Goal: Task Accomplishment & Management: Manage account settings

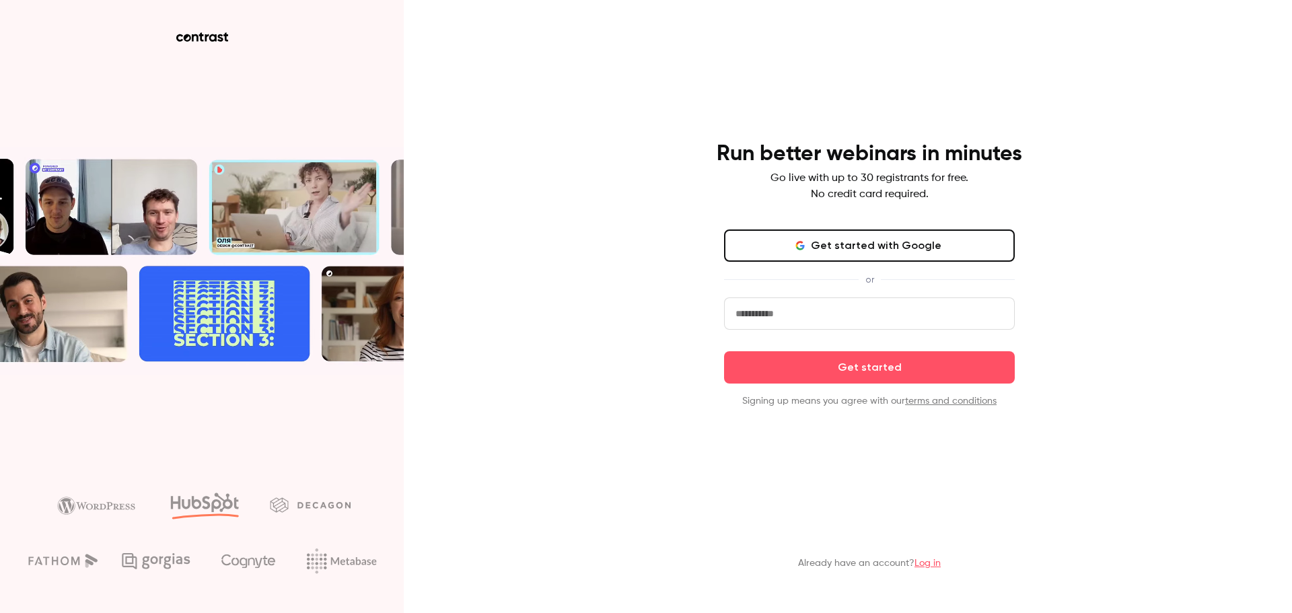
click at [849, 318] on input "email" at bounding box center [869, 313] width 291 height 32
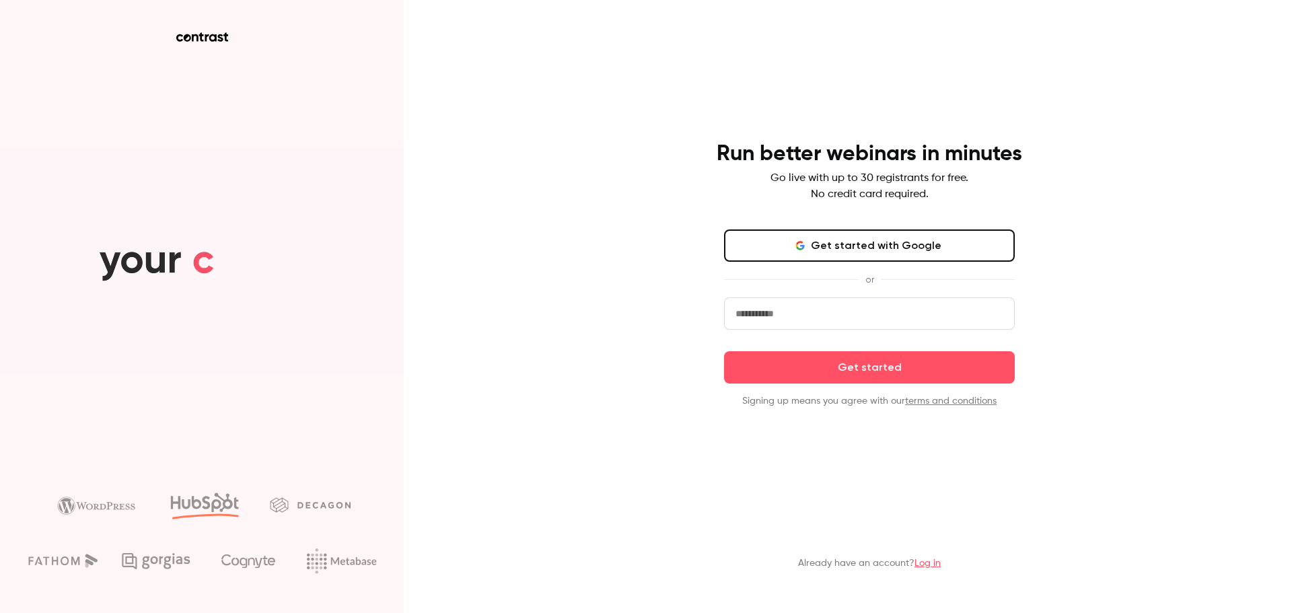
type input "**********"
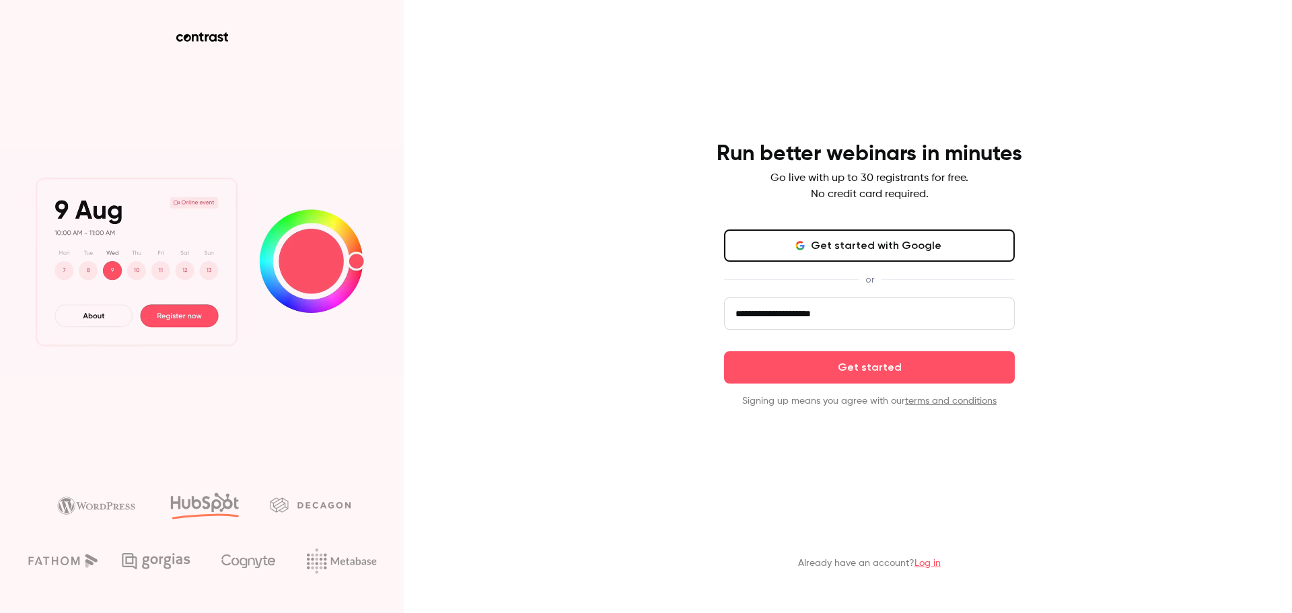
click at [560, 367] on div "**********" at bounding box center [646, 306] width 1292 height 613
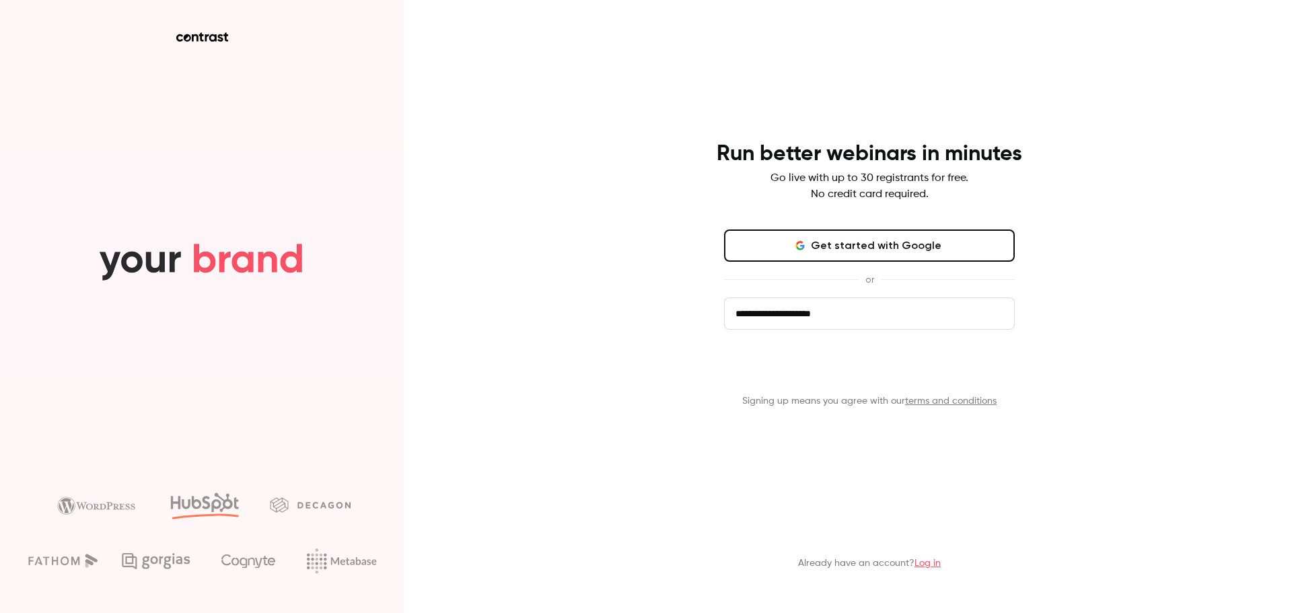
click at [826, 366] on button "Get started" at bounding box center [869, 367] width 291 height 32
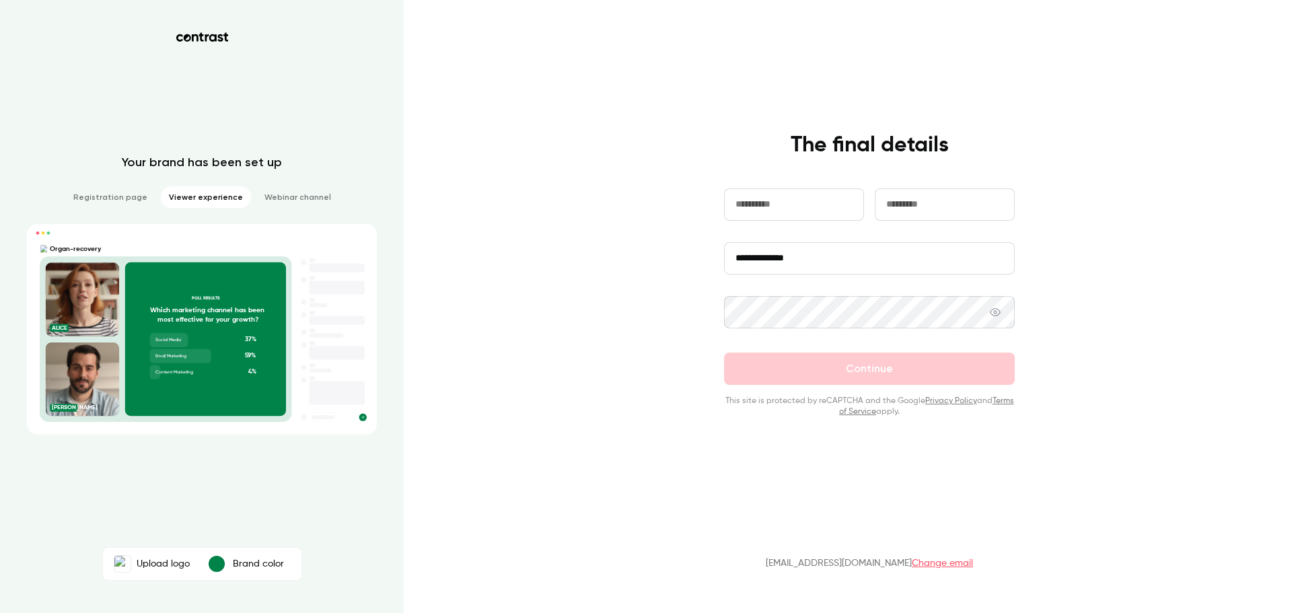
click at [784, 205] on input "text" at bounding box center [794, 204] width 140 height 32
type input "****"
type input "**"
click at [640, 341] on div "**********" at bounding box center [646, 306] width 1292 height 613
drag, startPoint x: 816, startPoint y: 266, endPoint x: 620, endPoint y: 258, distance: 196.7
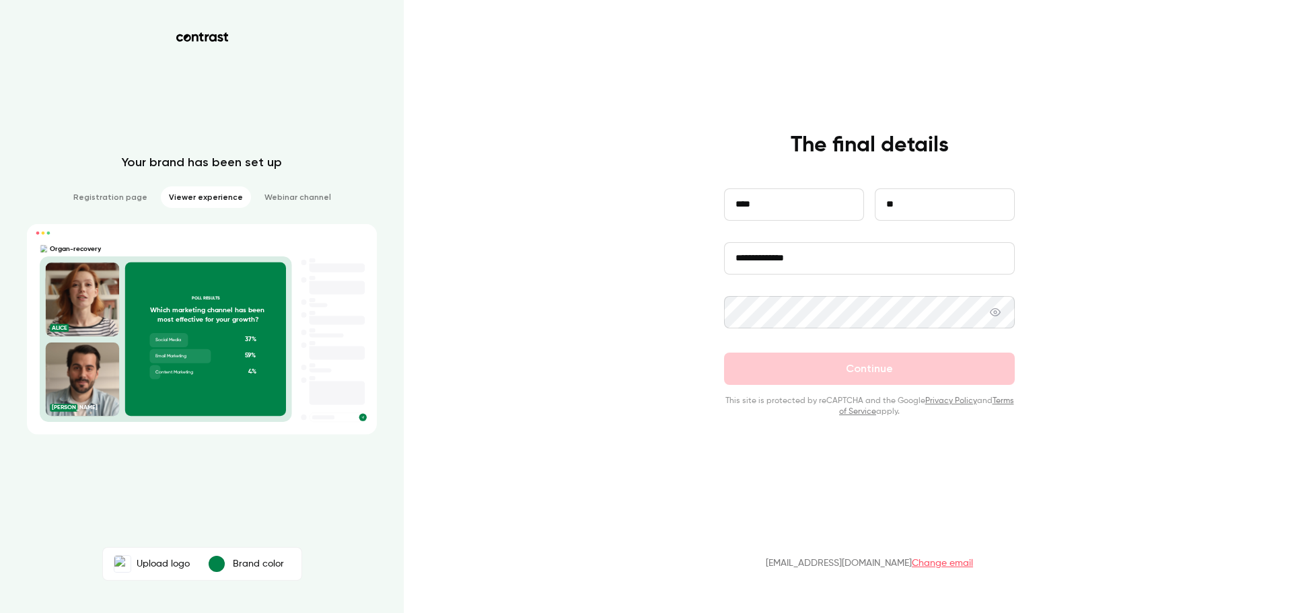
click at [620, 258] on div "**********" at bounding box center [646, 306] width 1292 height 613
type input "*"
type input "**********"
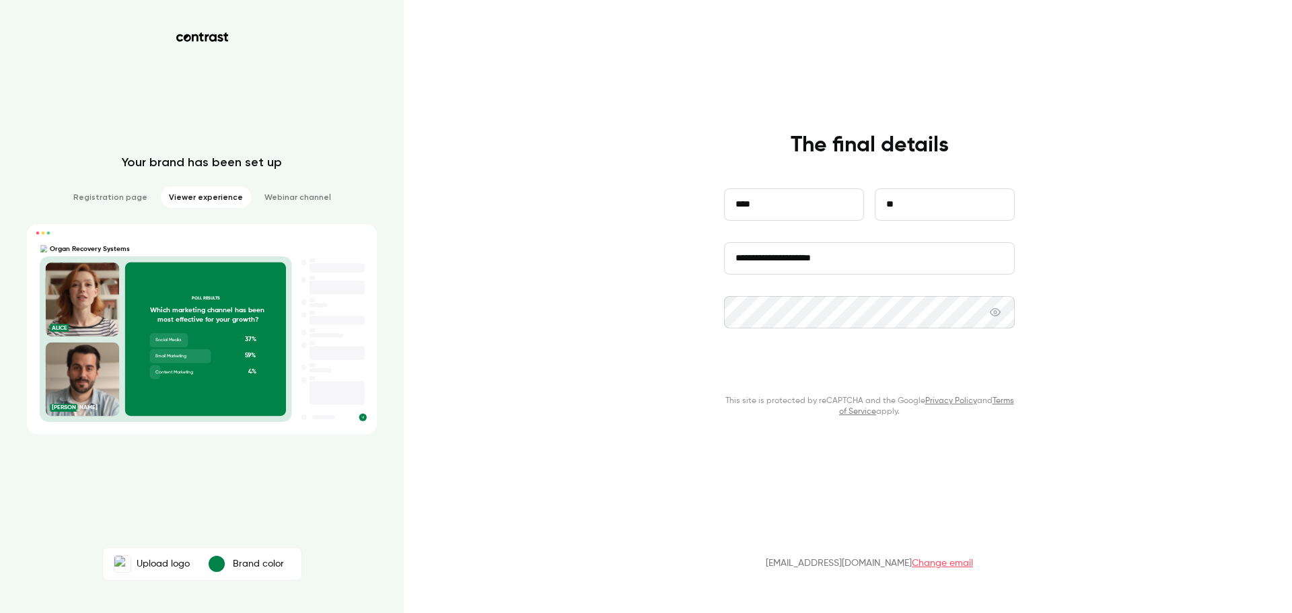
click at [837, 370] on button "Continue" at bounding box center [869, 369] width 291 height 32
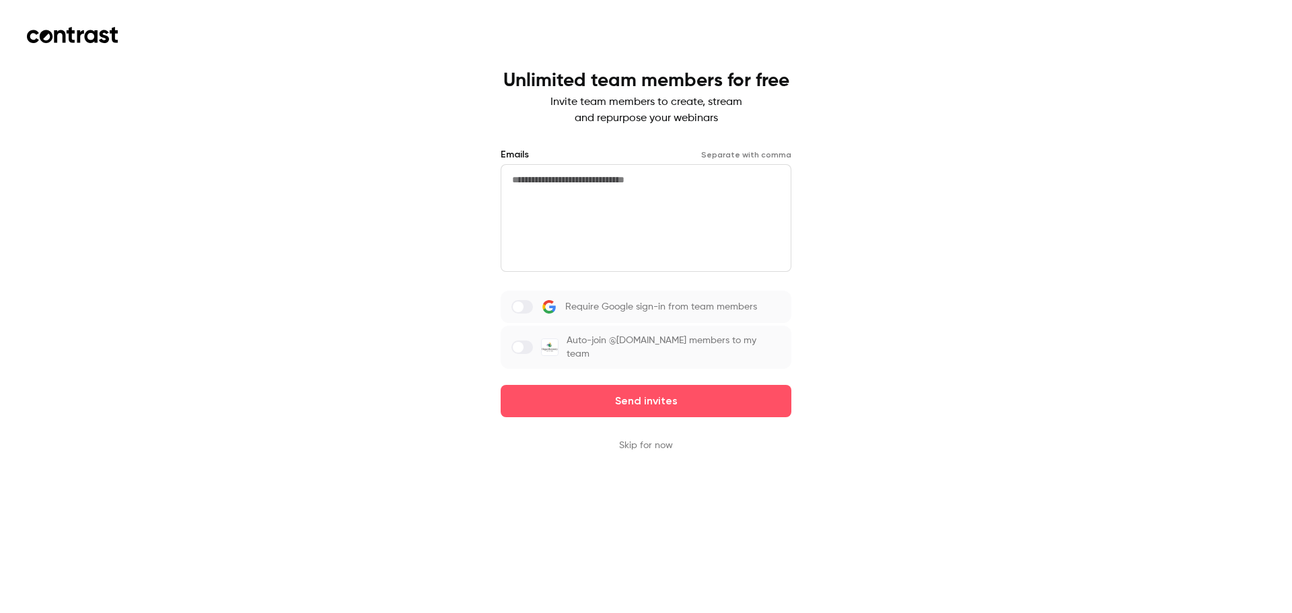
click at [658, 444] on button "Skip for now" at bounding box center [646, 445] width 54 height 13
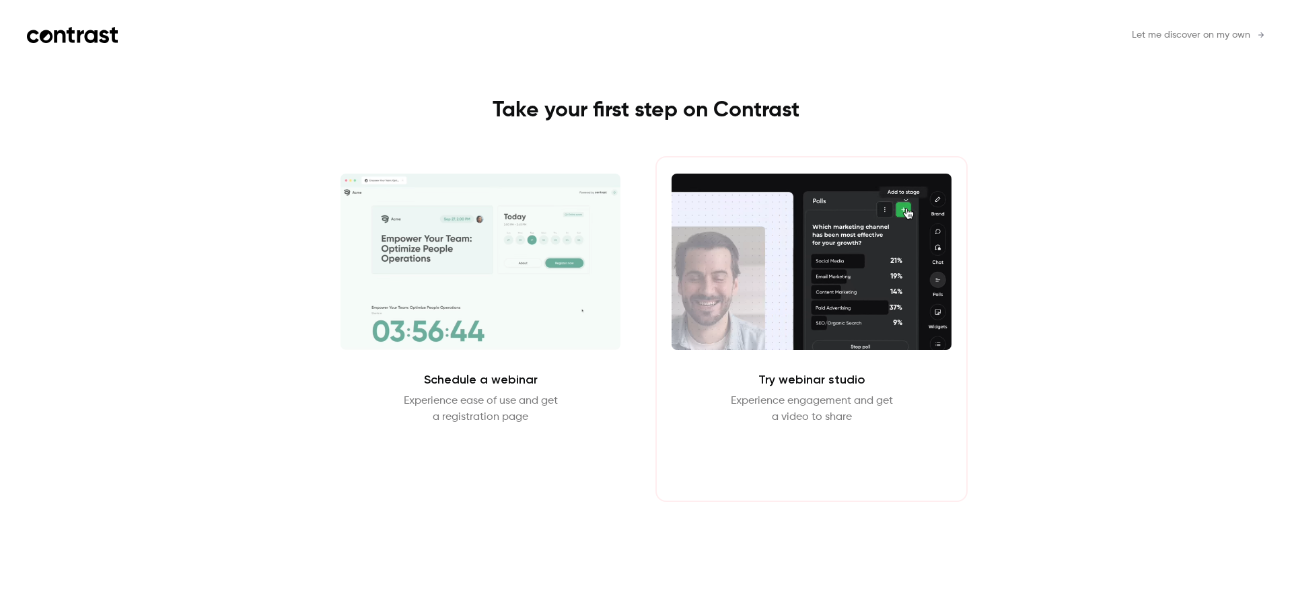
click at [799, 458] on button "Enter Studio" at bounding box center [812, 458] width 87 height 32
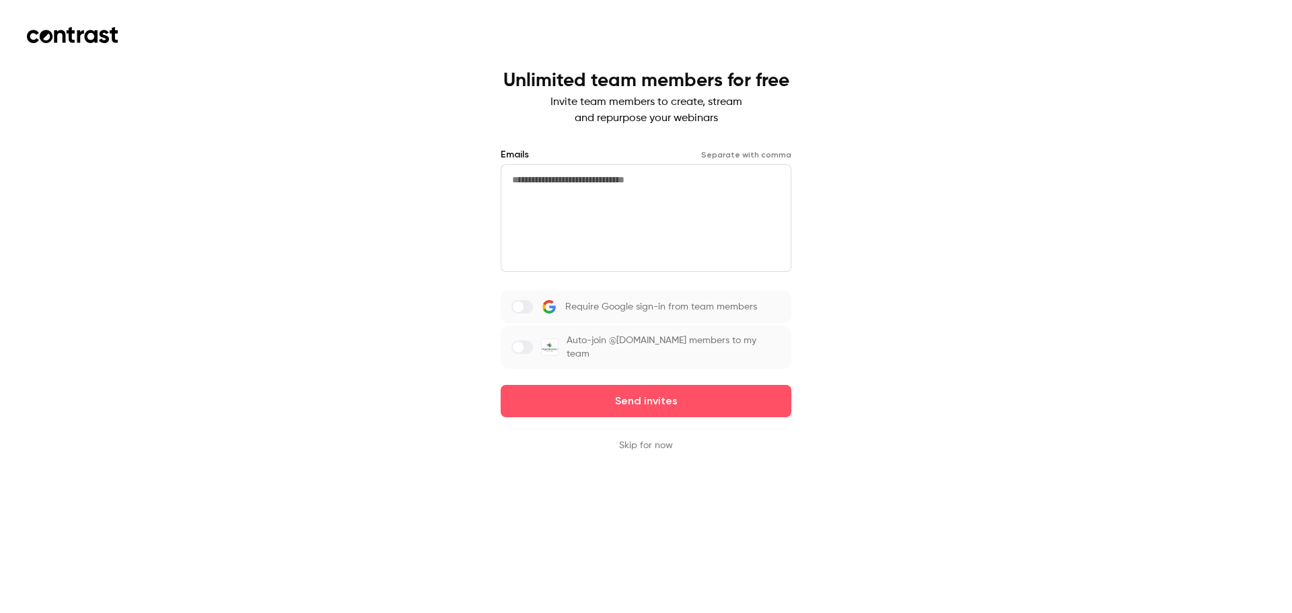
click at [637, 445] on button "Skip for now" at bounding box center [646, 445] width 54 height 13
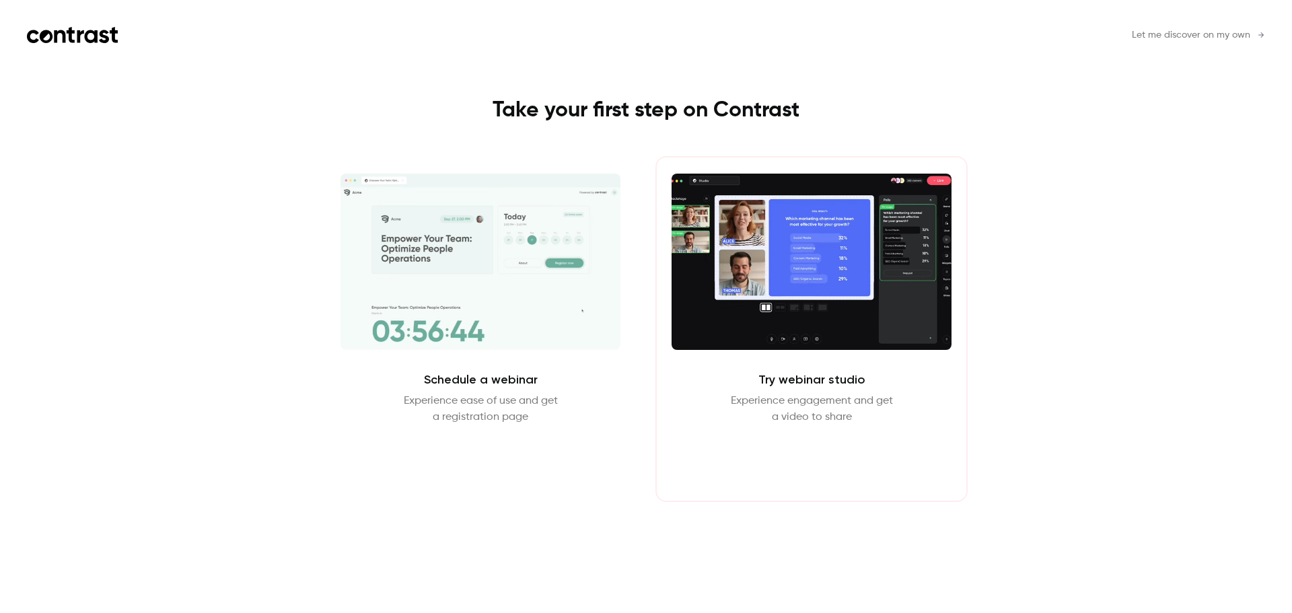
click at [814, 459] on button "Enter Studio" at bounding box center [812, 458] width 87 height 32
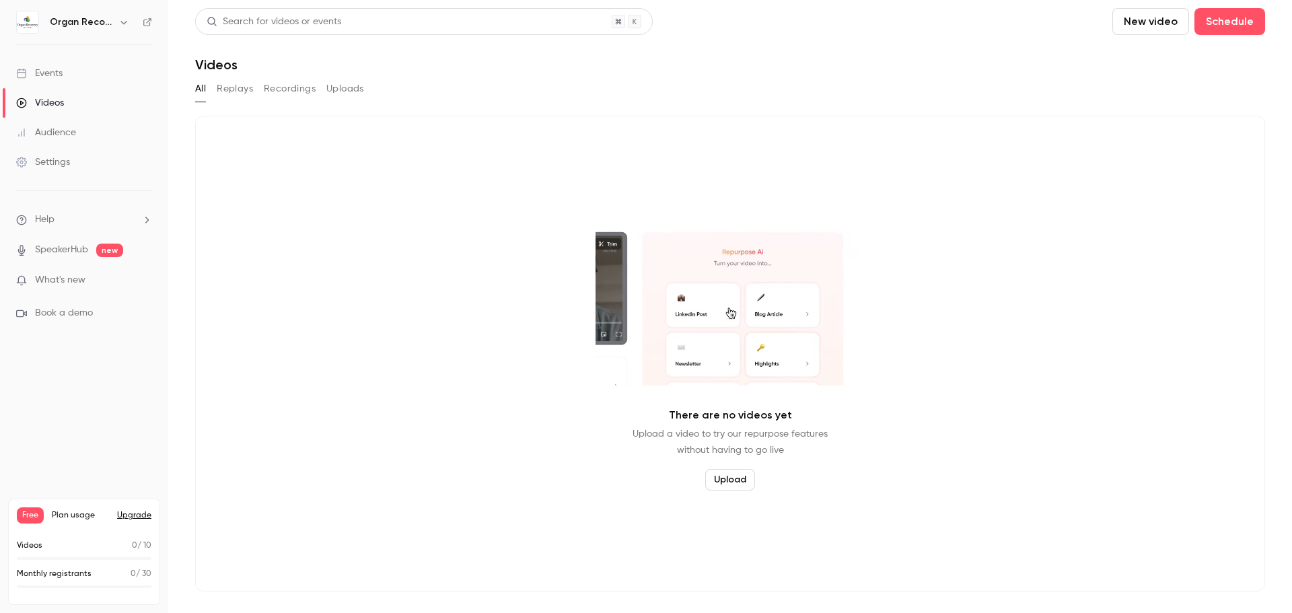
click at [332, 84] on button "Uploads" at bounding box center [345, 89] width 38 height 22
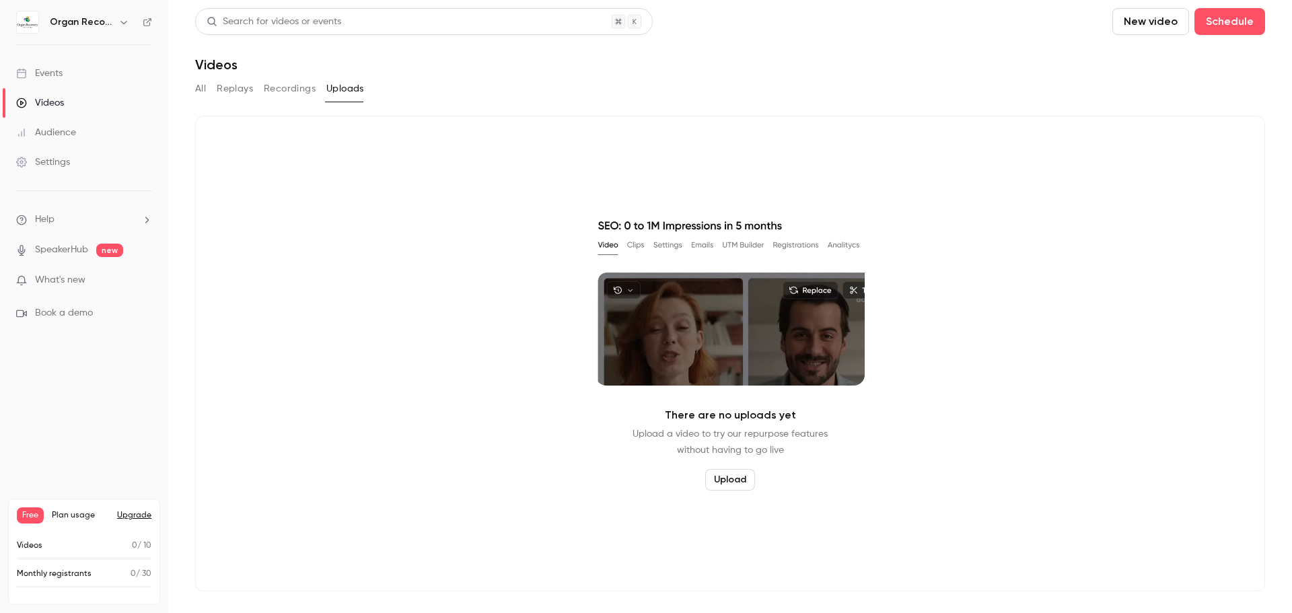
click at [729, 479] on button "Upload" at bounding box center [730, 480] width 50 height 22
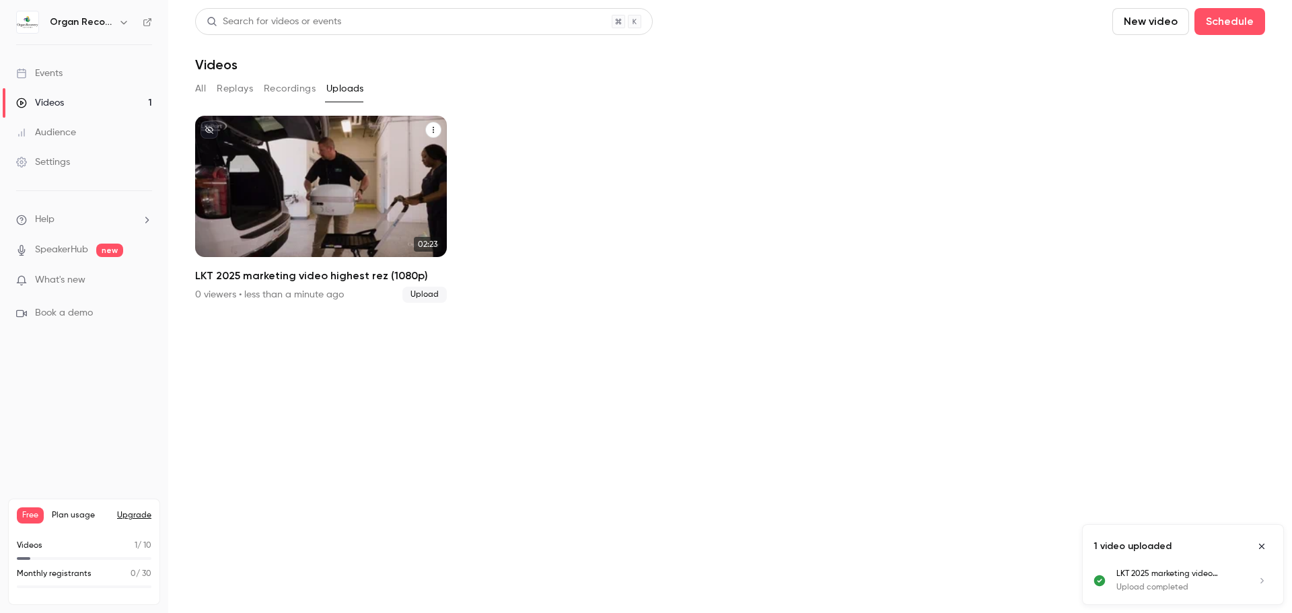
click at [333, 189] on p "LKT 2025 marketing video highest rez (1080p)" at bounding box center [320, 206] width 217 height 69
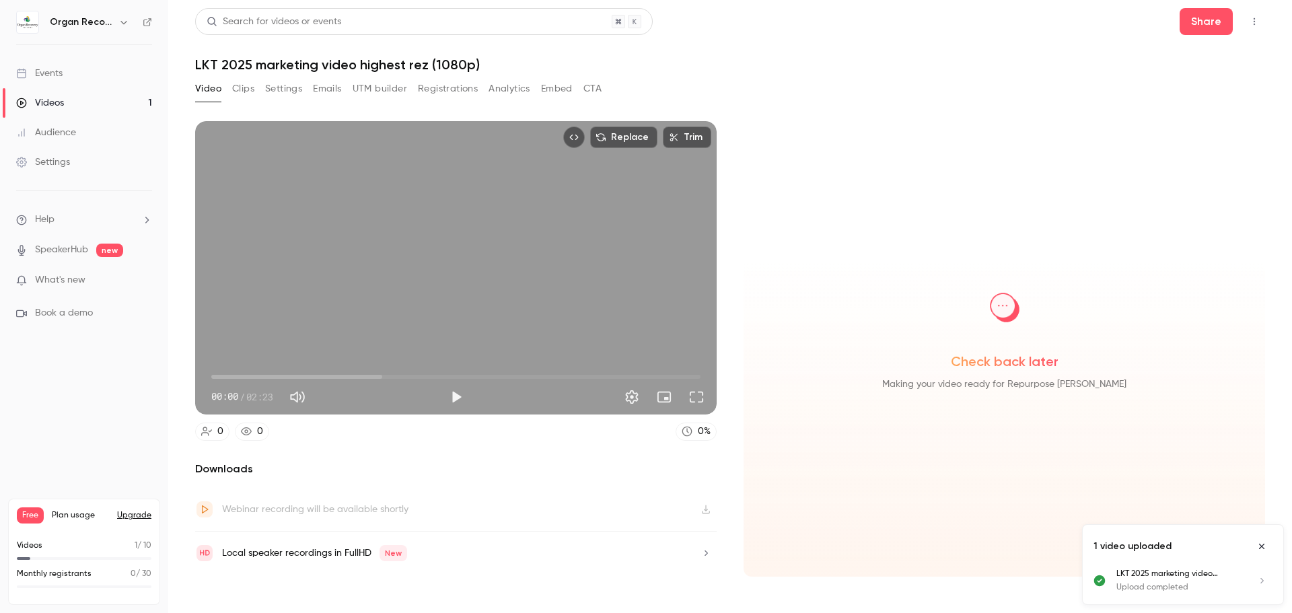
click at [252, 84] on button "Clips" at bounding box center [243, 89] width 22 height 22
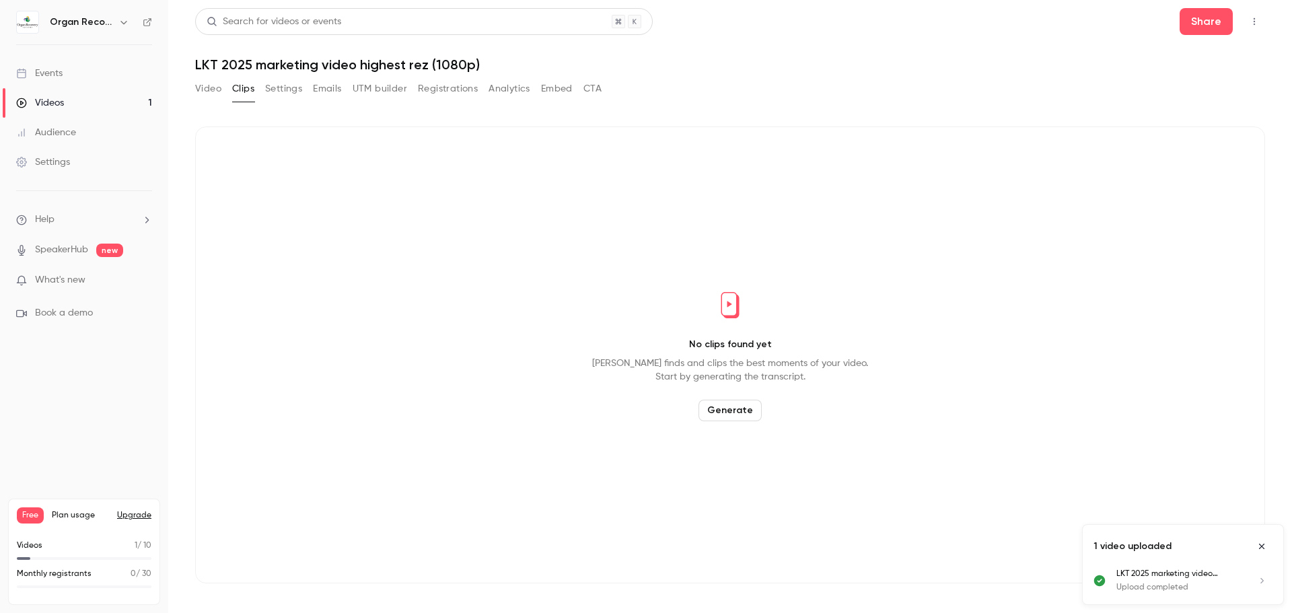
click at [730, 408] on button "Generate" at bounding box center [730, 411] width 63 height 22
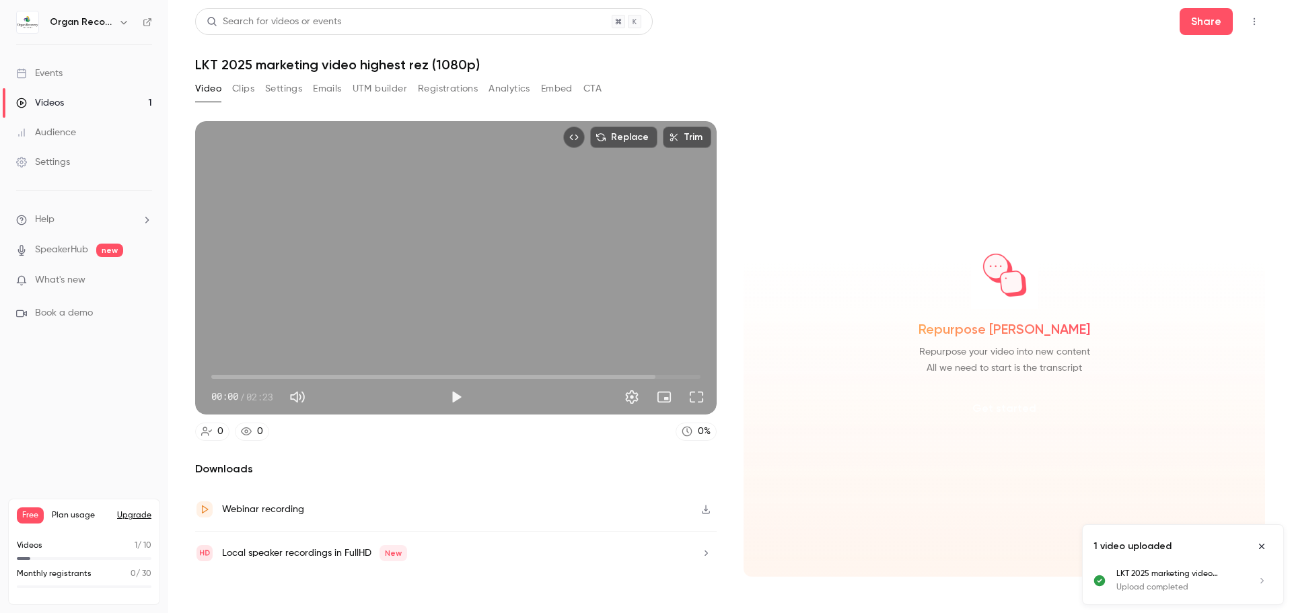
click at [1023, 405] on button "Get started" at bounding box center [1004, 408] width 87 height 32
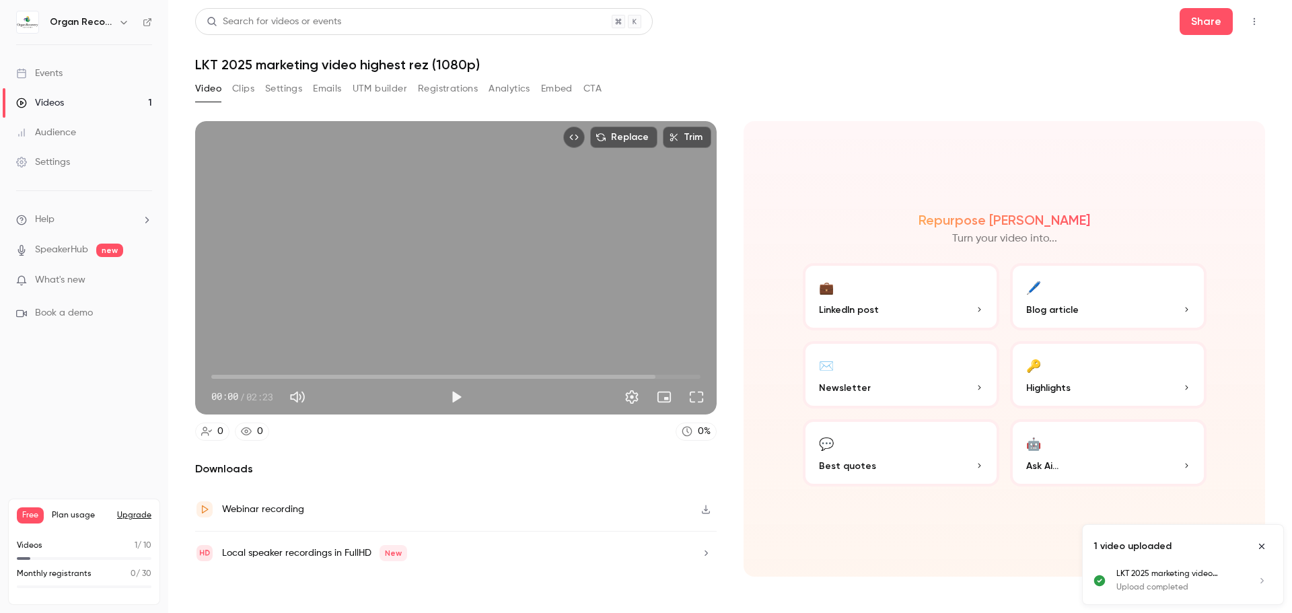
click at [1116, 367] on button "🔑 Highlights" at bounding box center [1108, 374] width 197 height 67
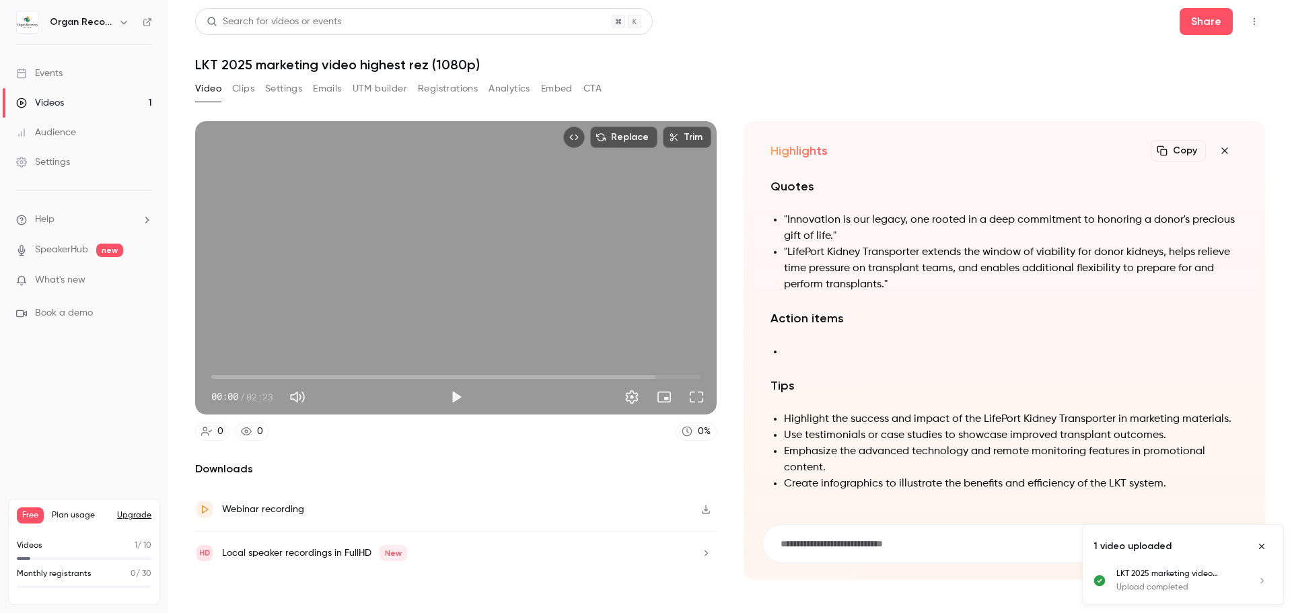
click at [246, 89] on button "Clips" at bounding box center [243, 89] width 22 height 22
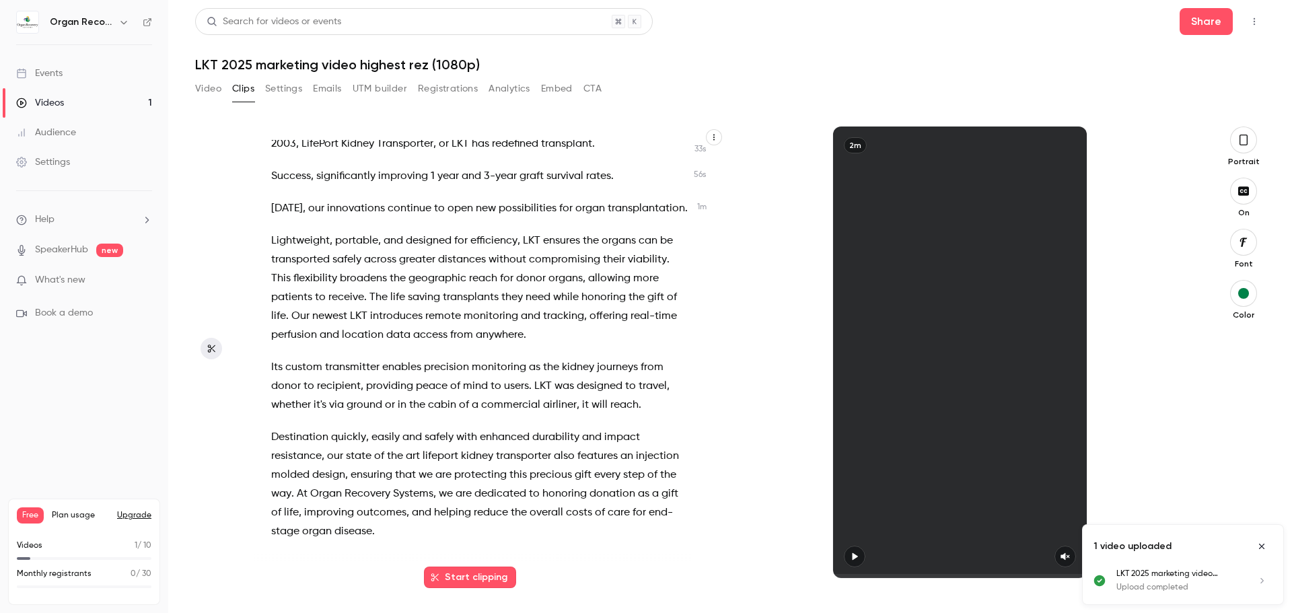
scroll to position [277, 0]
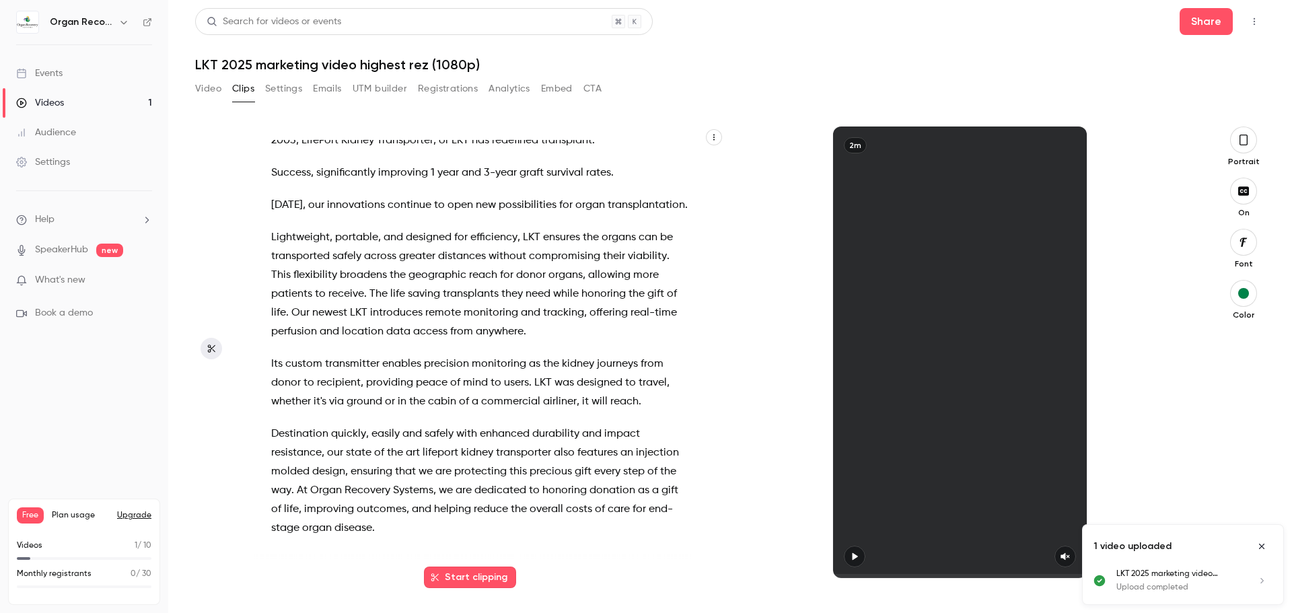
click at [498, 581] on button "Start clipping" at bounding box center [470, 578] width 92 height 22
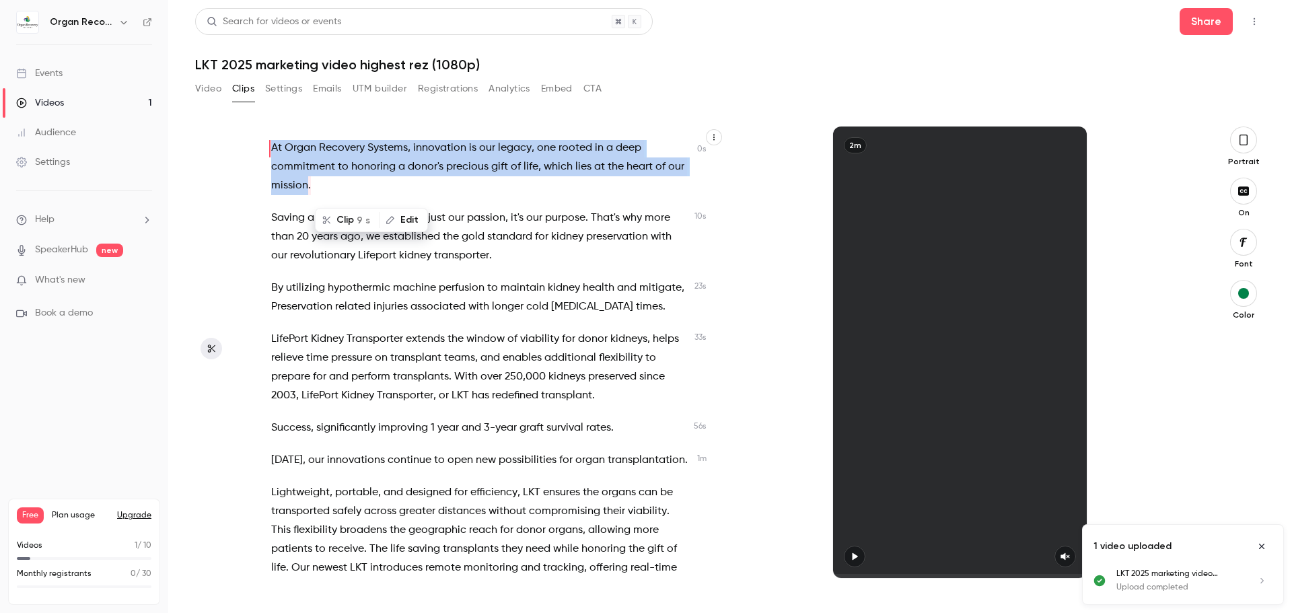
scroll to position [0, 0]
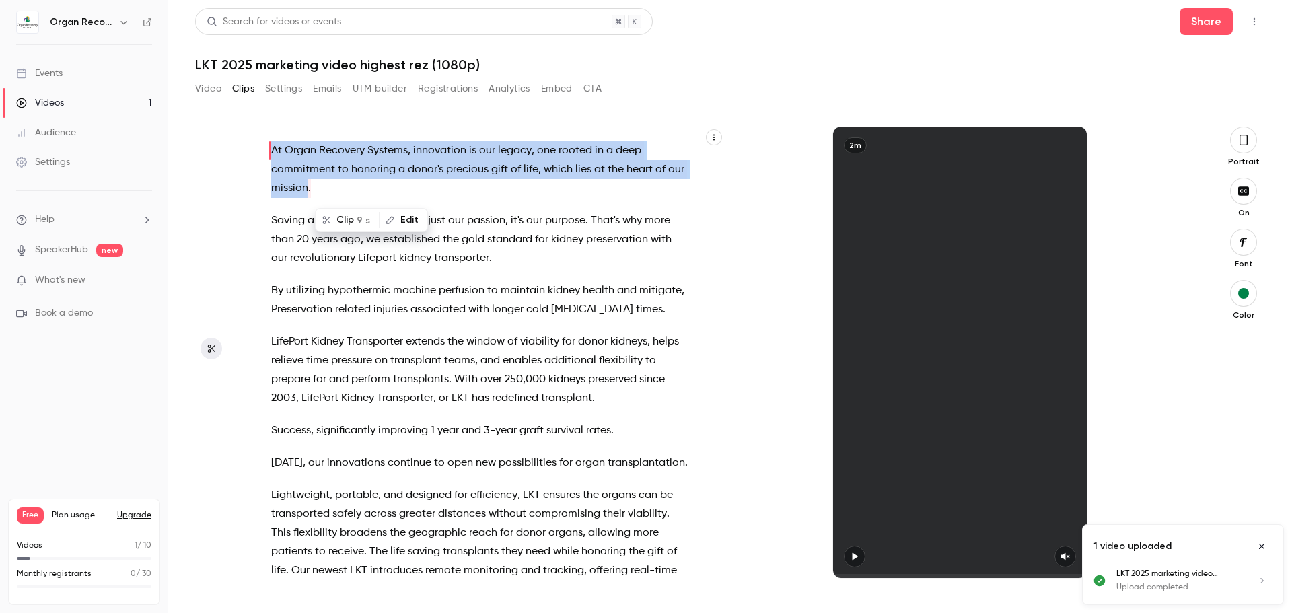
click at [433, 190] on p "At Organ Recovery Systems , innovation is our legacy , one rooted in a deep com…" at bounding box center [479, 169] width 417 height 57
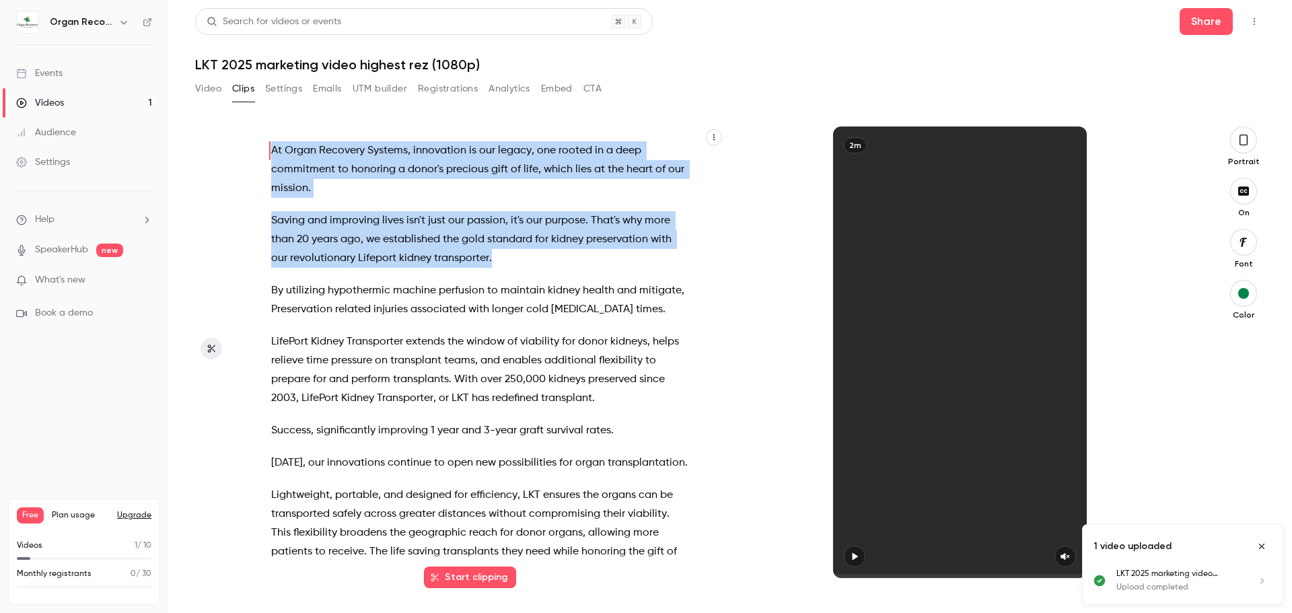
drag, startPoint x: 265, startPoint y: 146, endPoint x: 555, endPoint y: 263, distance: 312.8
click at [555, 263] on div "At Organ Recovery Systems , innovation is our legacy , one rooted in a deep com…" at bounding box center [486, 359] width 464 height 438
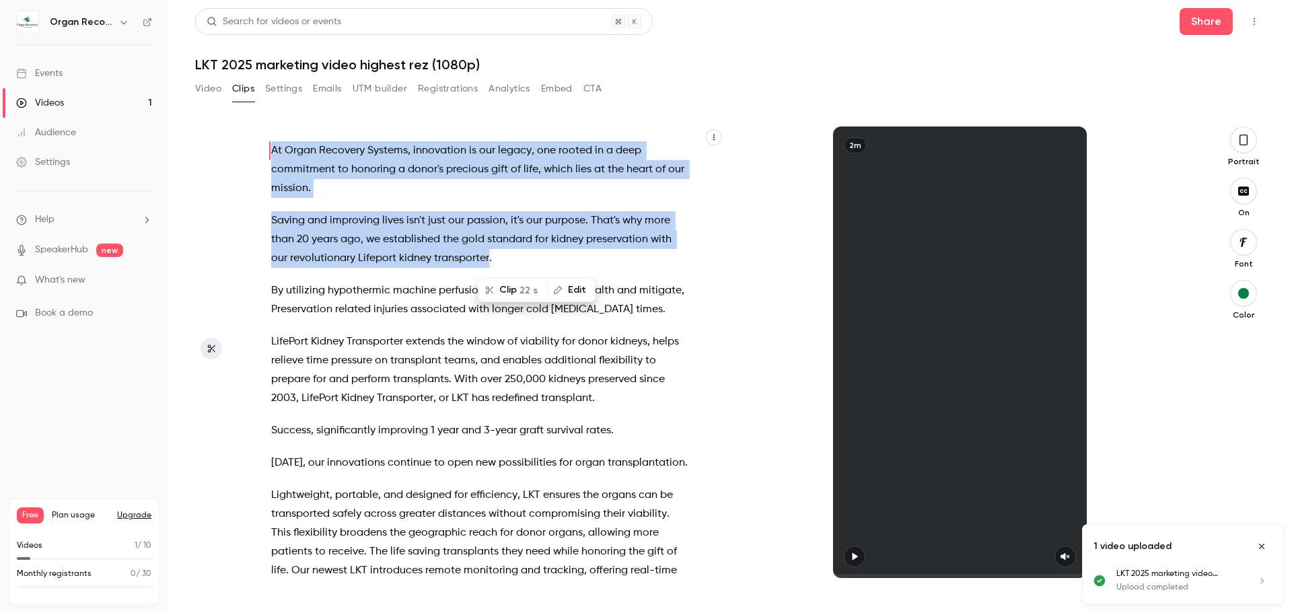
click at [520, 294] on span "22 s" at bounding box center [529, 290] width 18 height 14
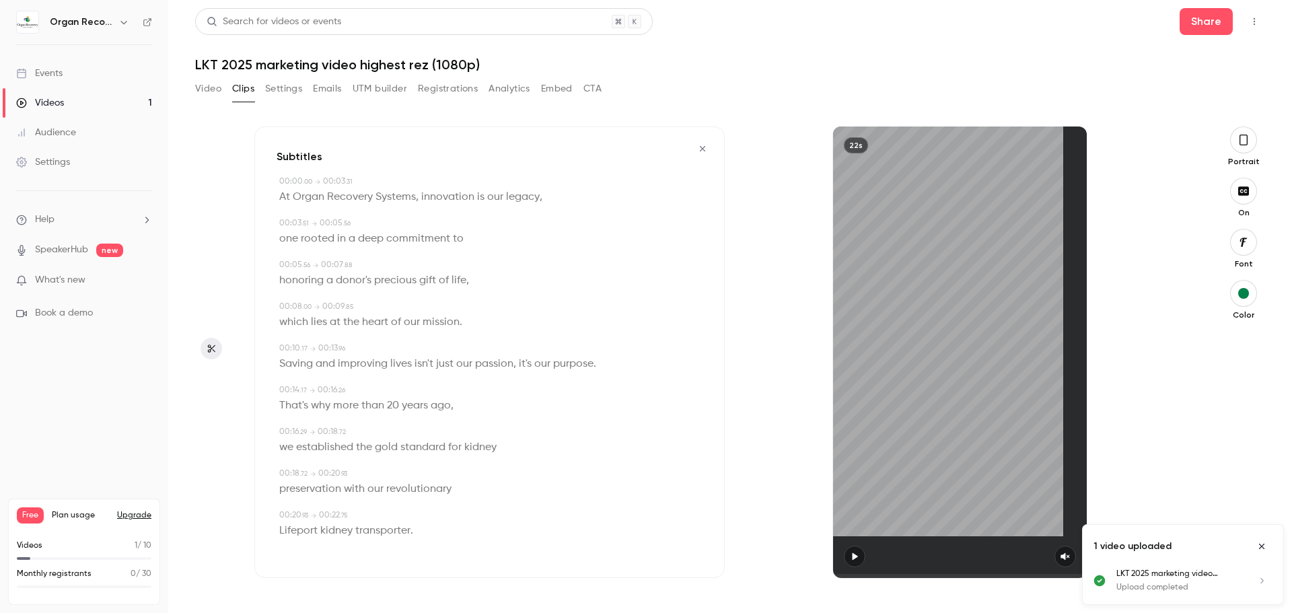
click at [862, 555] on button "button" at bounding box center [855, 557] width 22 height 22
click at [1060, 557] on icon "button" at bounding box center [1065, 556] width 11 height 9
type input "****"
click at [279, 92] on button "Settings" at bounding box center [283, 89] width 37 height 22
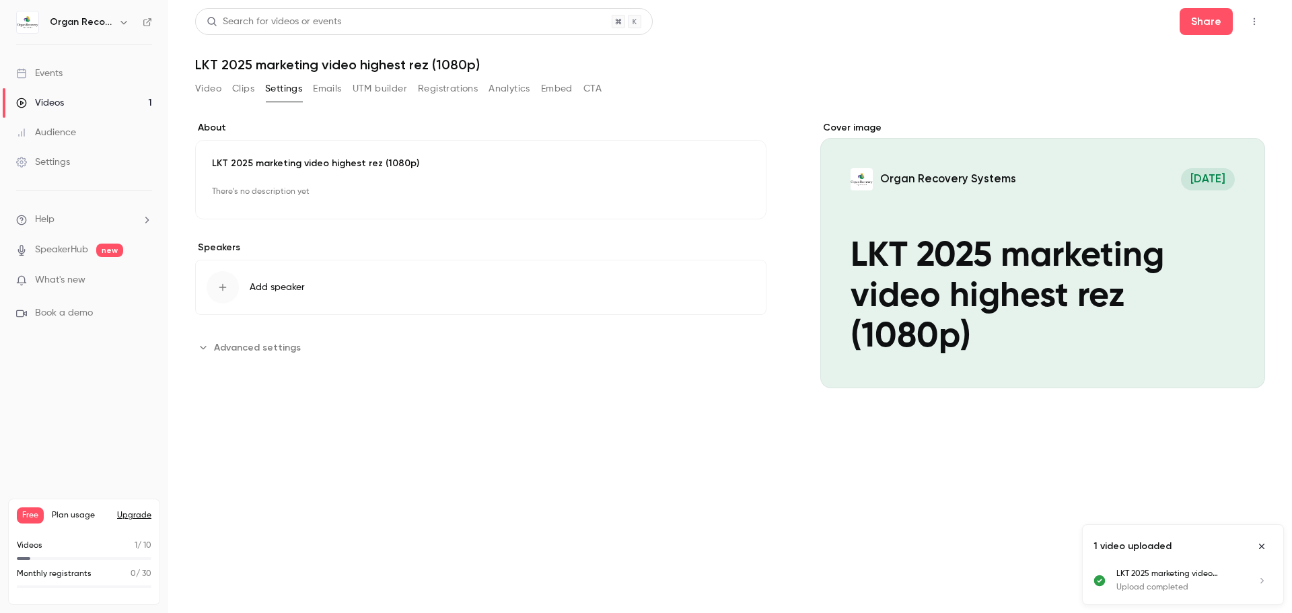
click at [372, 94] on button "UTM builder" at bounding box center [380, 89] width 55 height 22
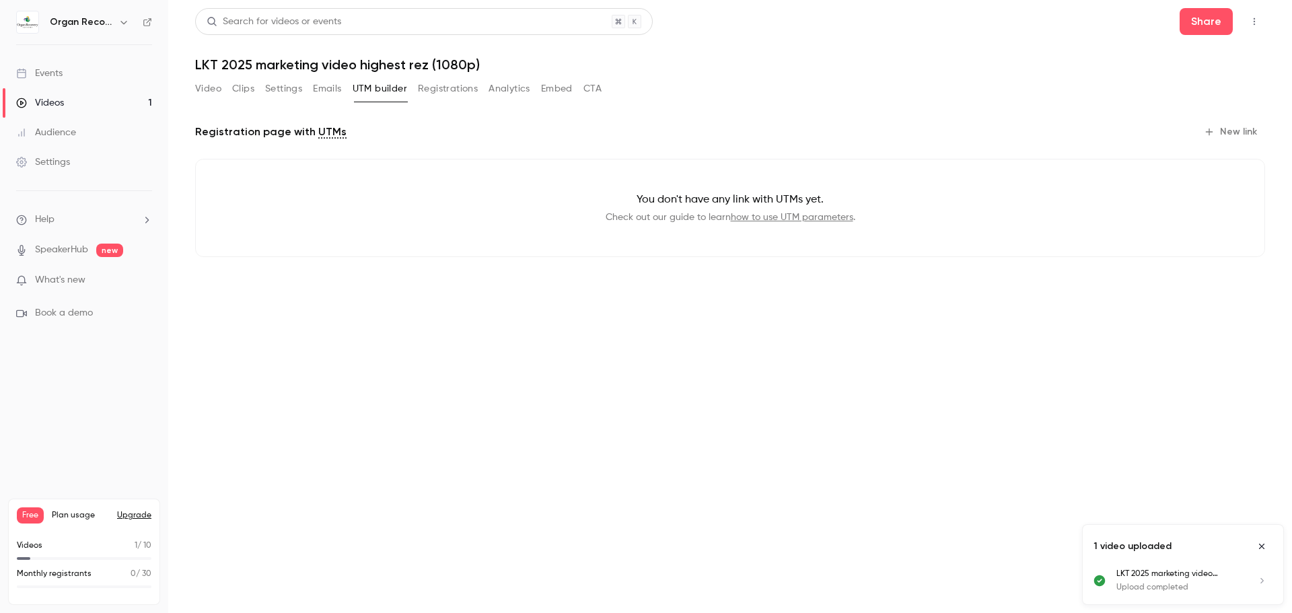
click at [320, 92] on button "Emails" at bounding box center [327, 89] width 28 height 22
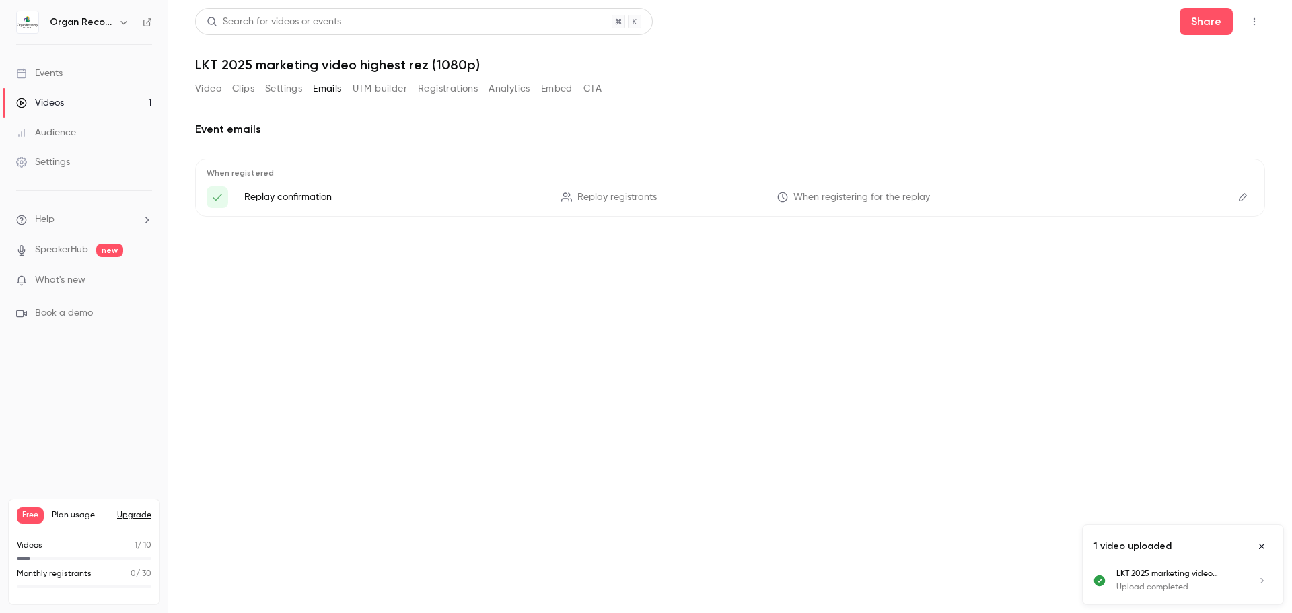
click at [291, 92] on button "Settings" at bounding box center [283, 89] width 37 height 22
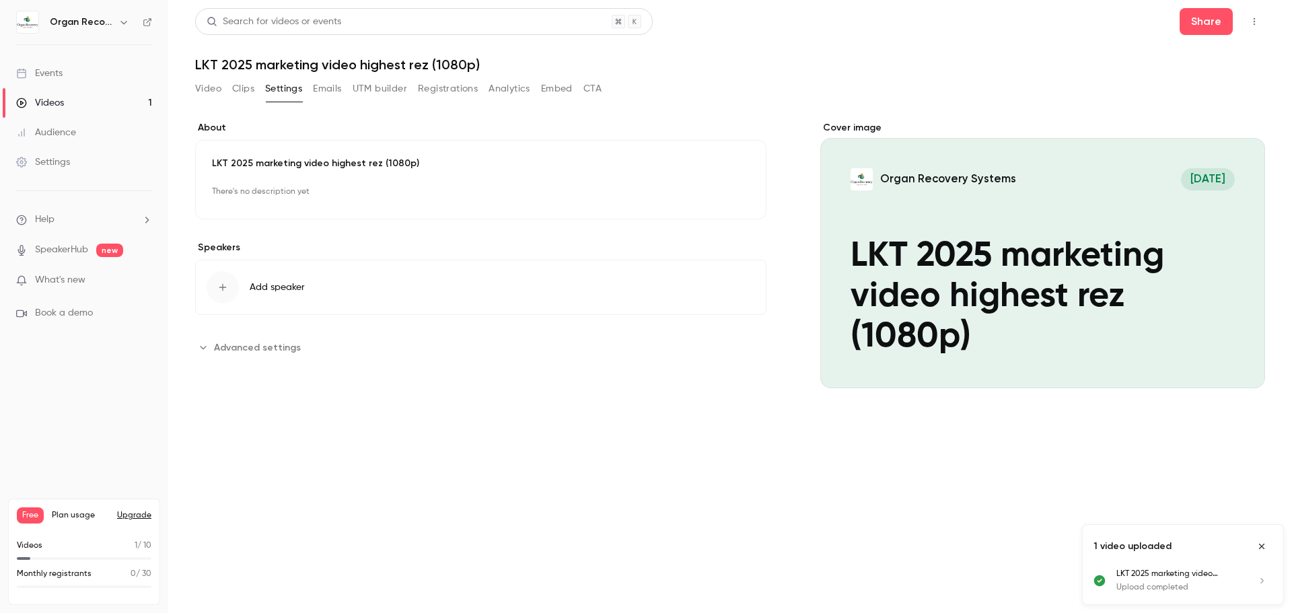
click at [242, 88] on button "Clips" at bounding box center [243, 89] width 22 height 22
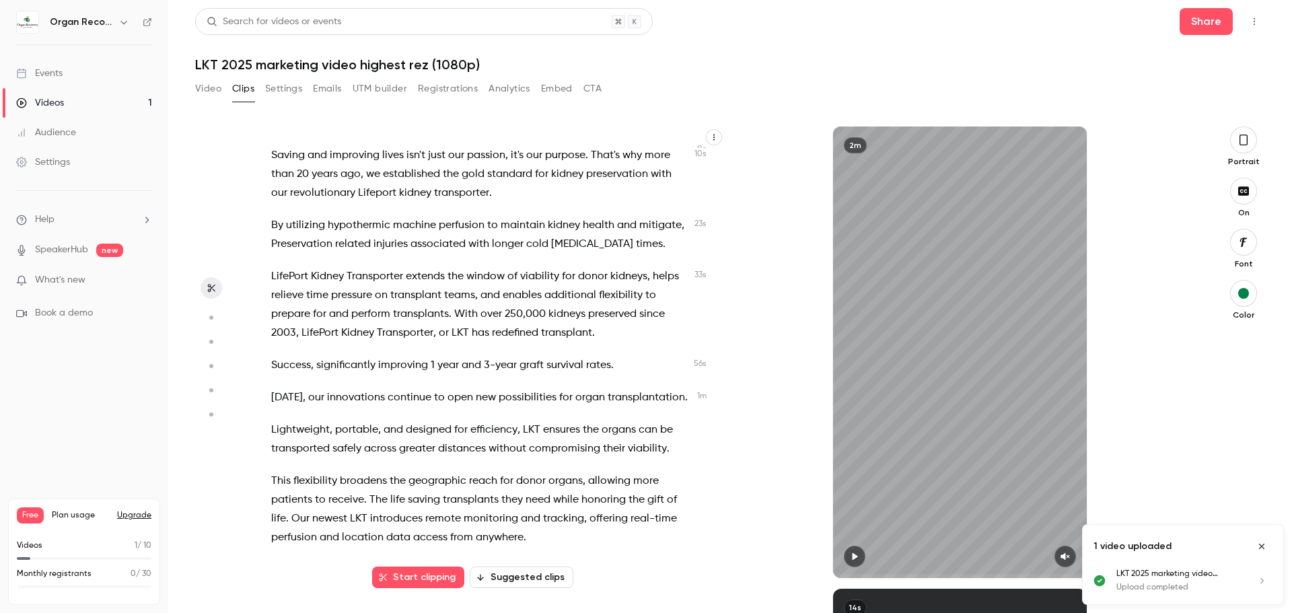
scroll to position [135, 0]
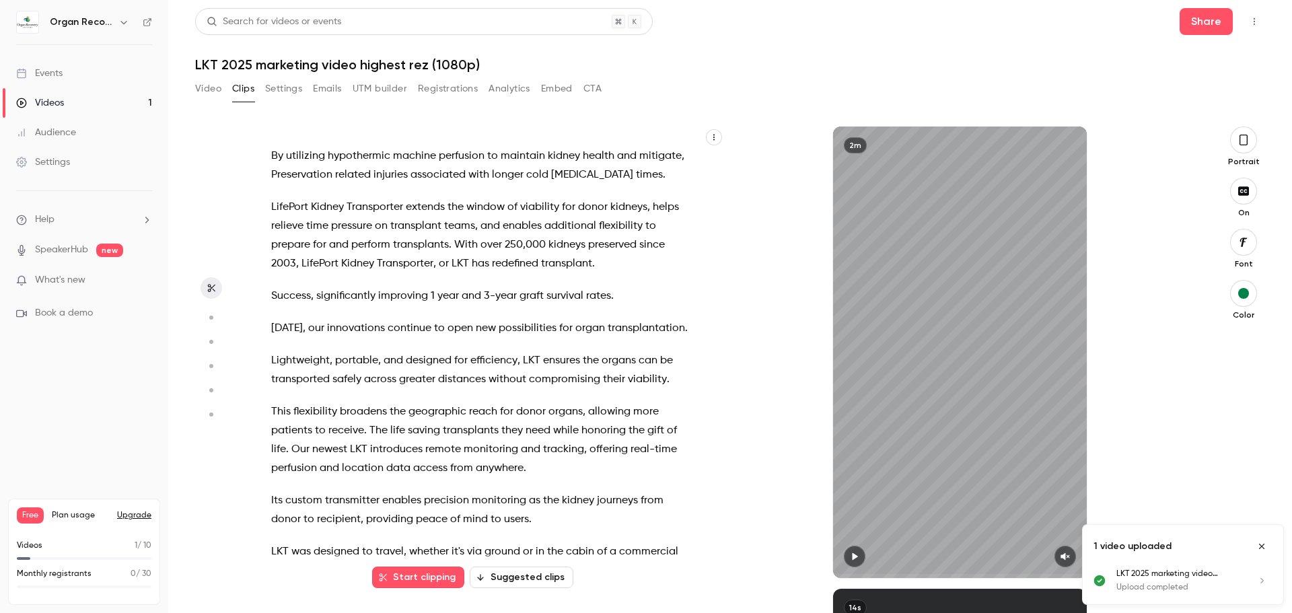
click at [517, 575] on button "Suggested clips" at bounding box center [522, 578] width 104 height 22
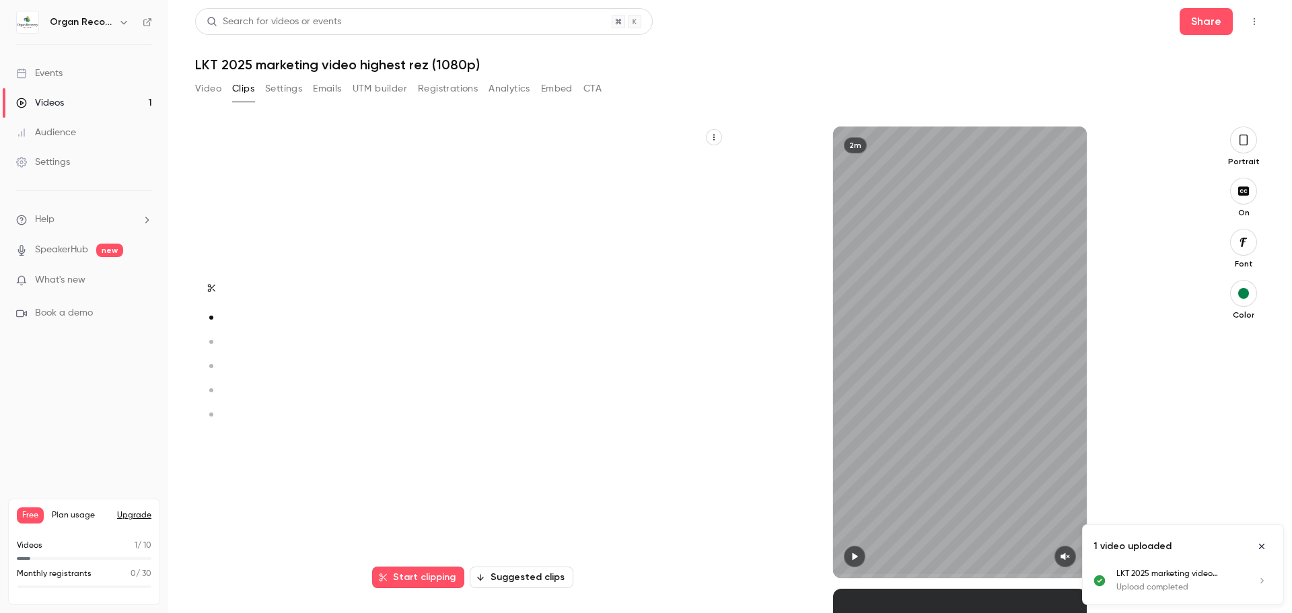
scroll to position [0, 0]
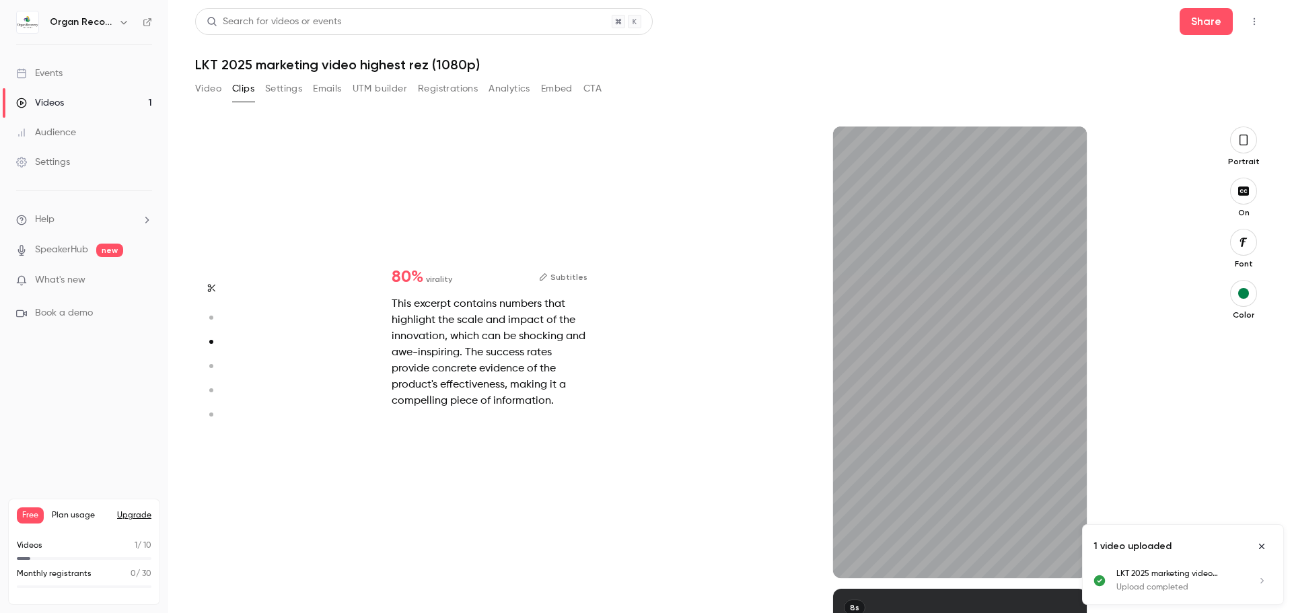
type input "*"
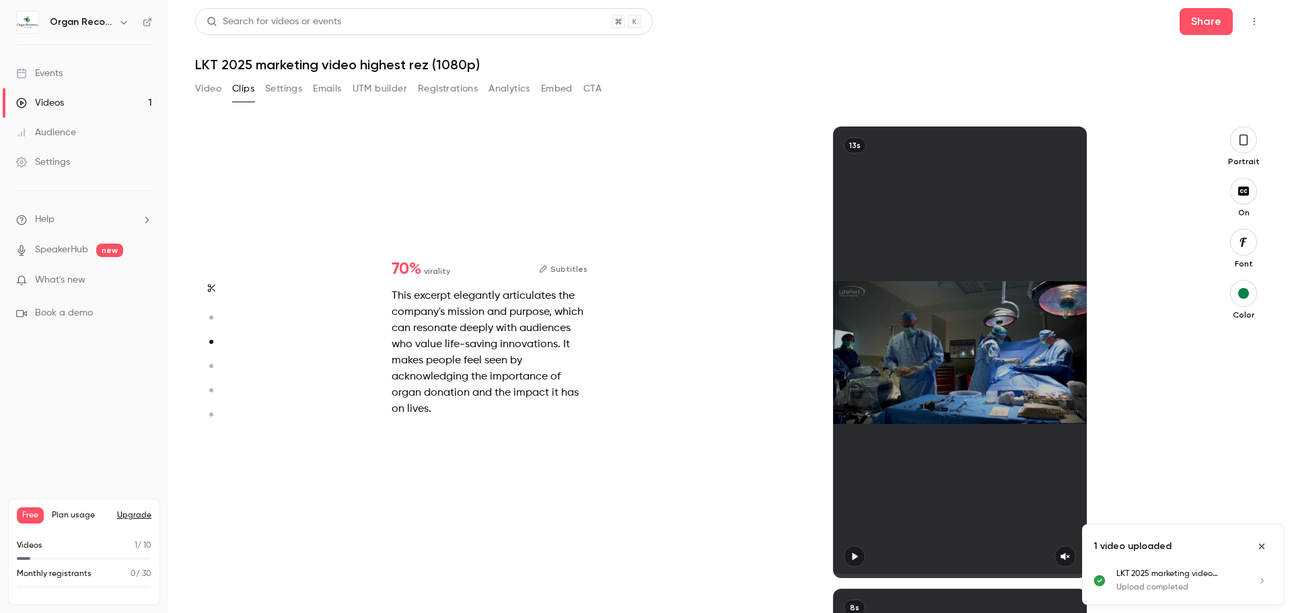
type input "*"
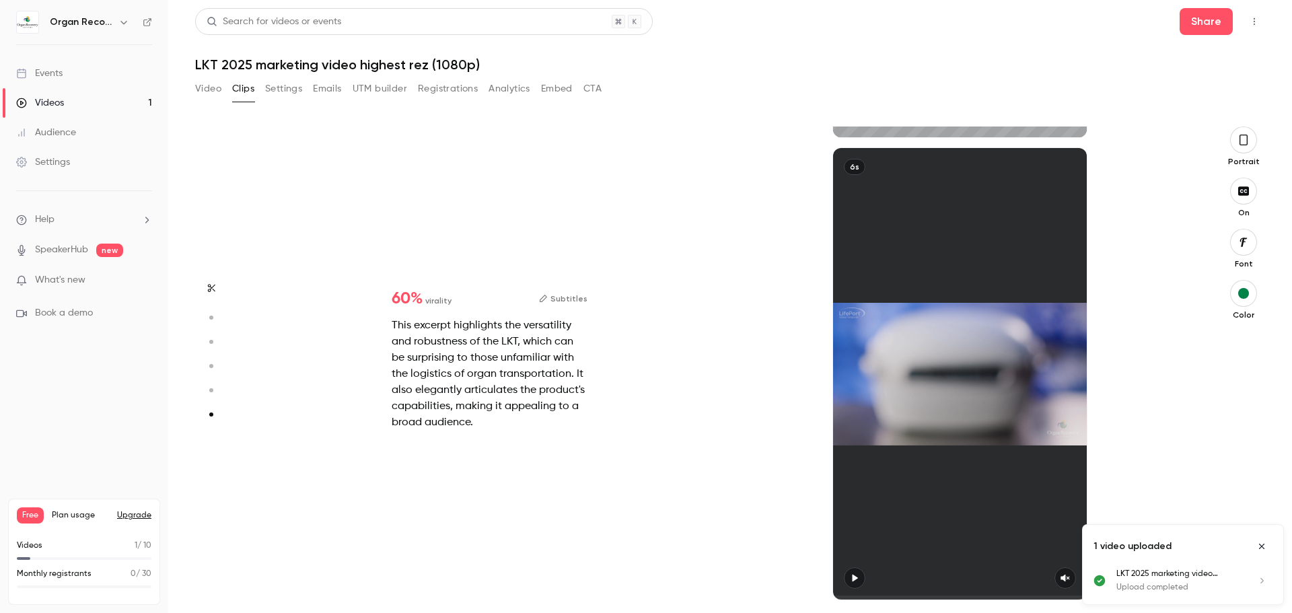
type input "*"
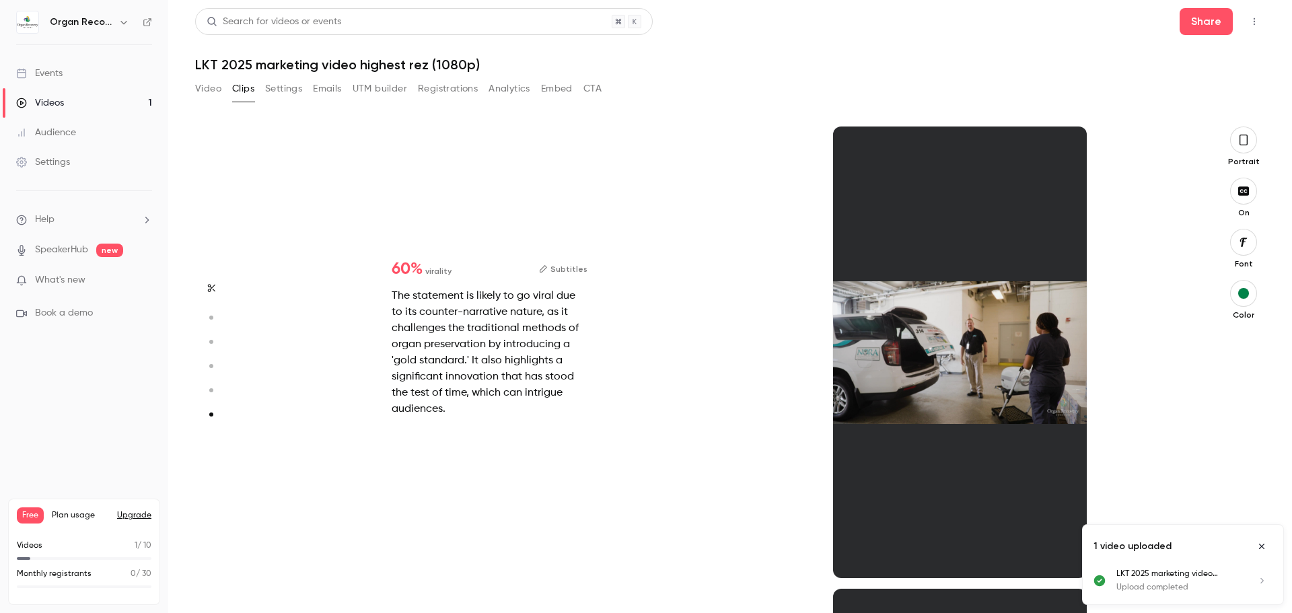
scroll to position [2290, 0]
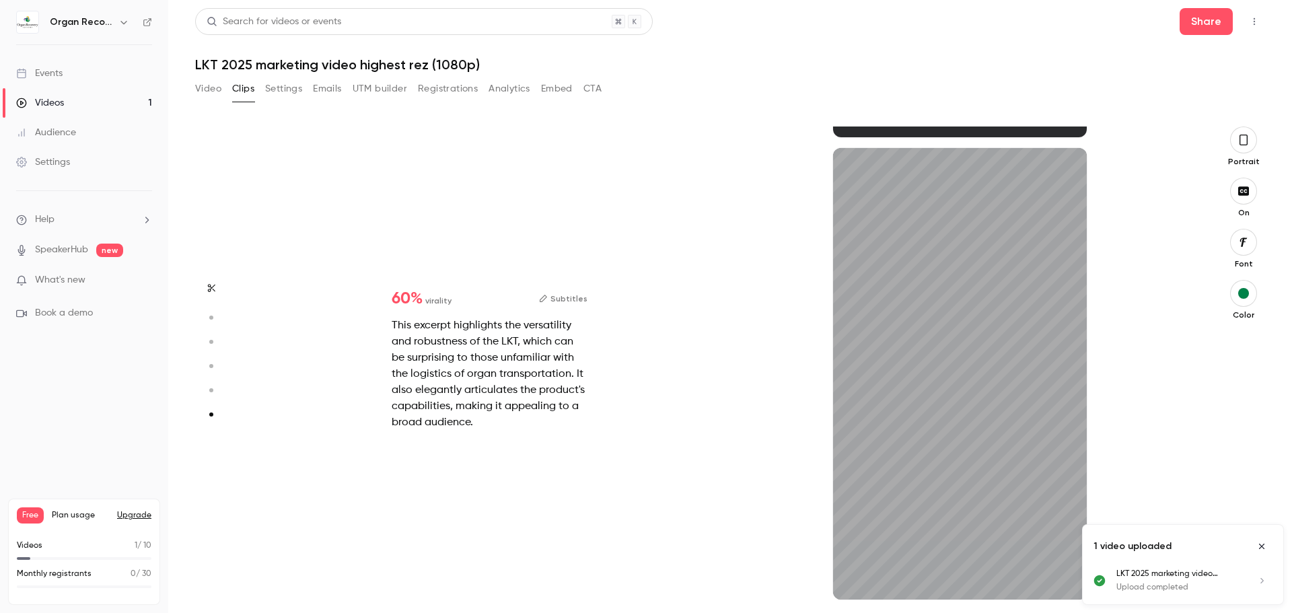
type input "***"
click at [289, 95] on button "Settings" at bounding box center [283, 89] width 37 height 22
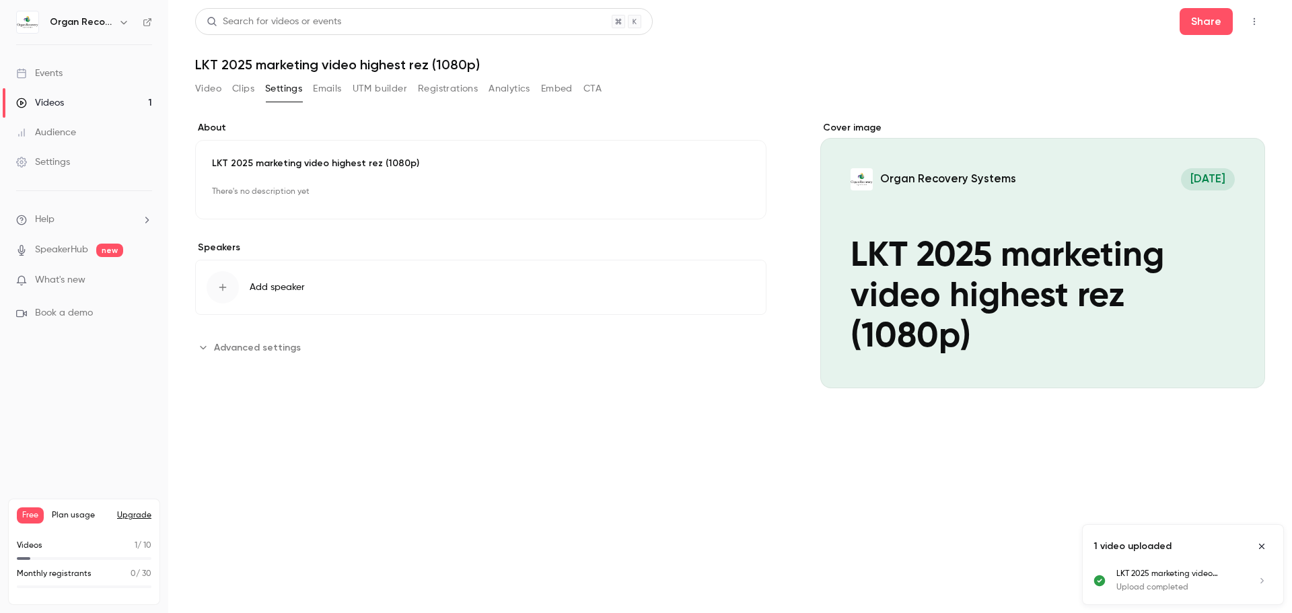
click at [330, 94] on button "Emails" at bounding box center [327, 89] width 28 height 22
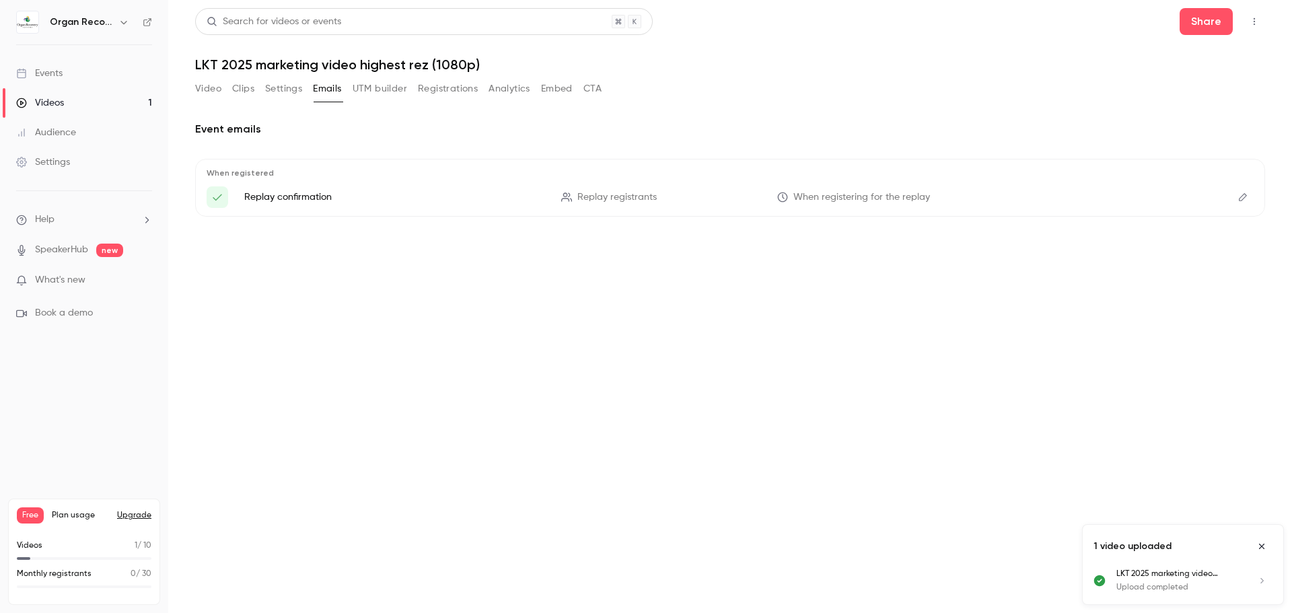
click at [384, 89] on button "UTM builder" at bounding box center [380, 89] width 55 height 22
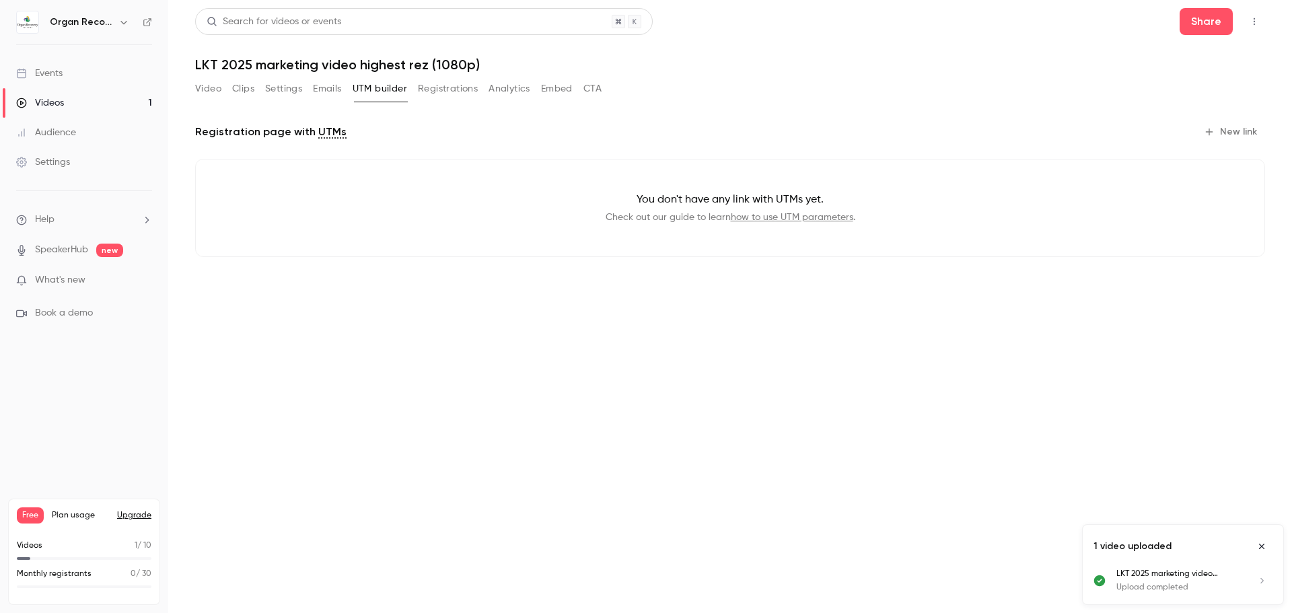
click at [442, 88] on button "Registrations" at bounding box center [448, 89] width 60 height 22
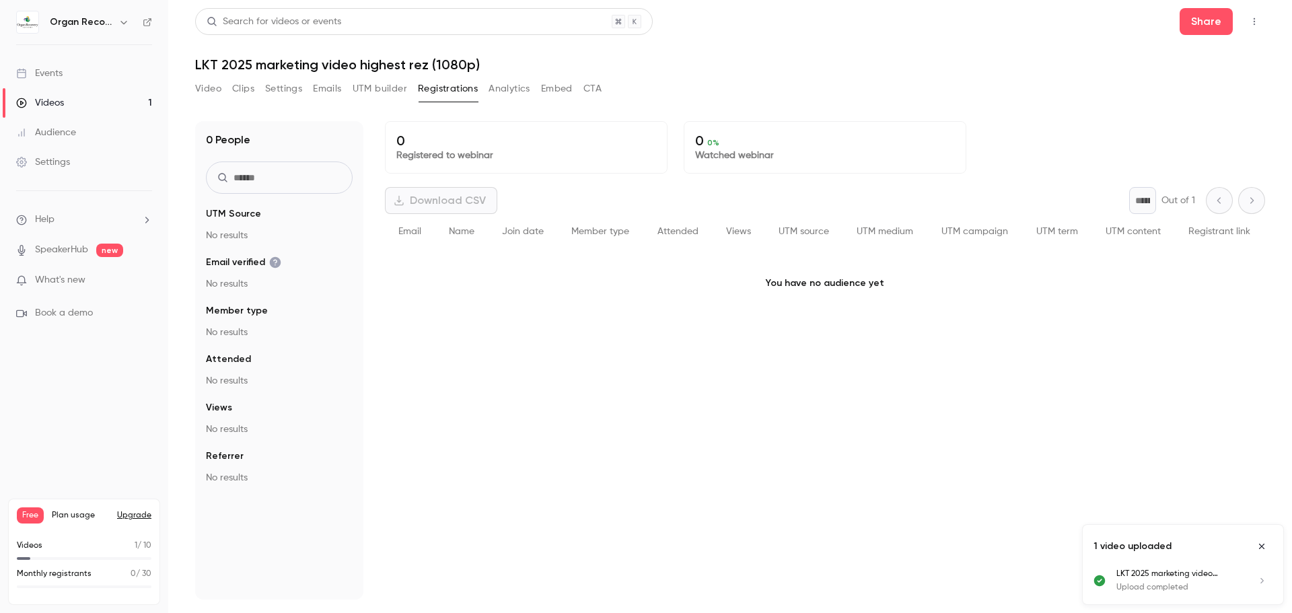
click at [503, 95] on button "Analytics" at bounding box center [510, 89] width 42 height 22
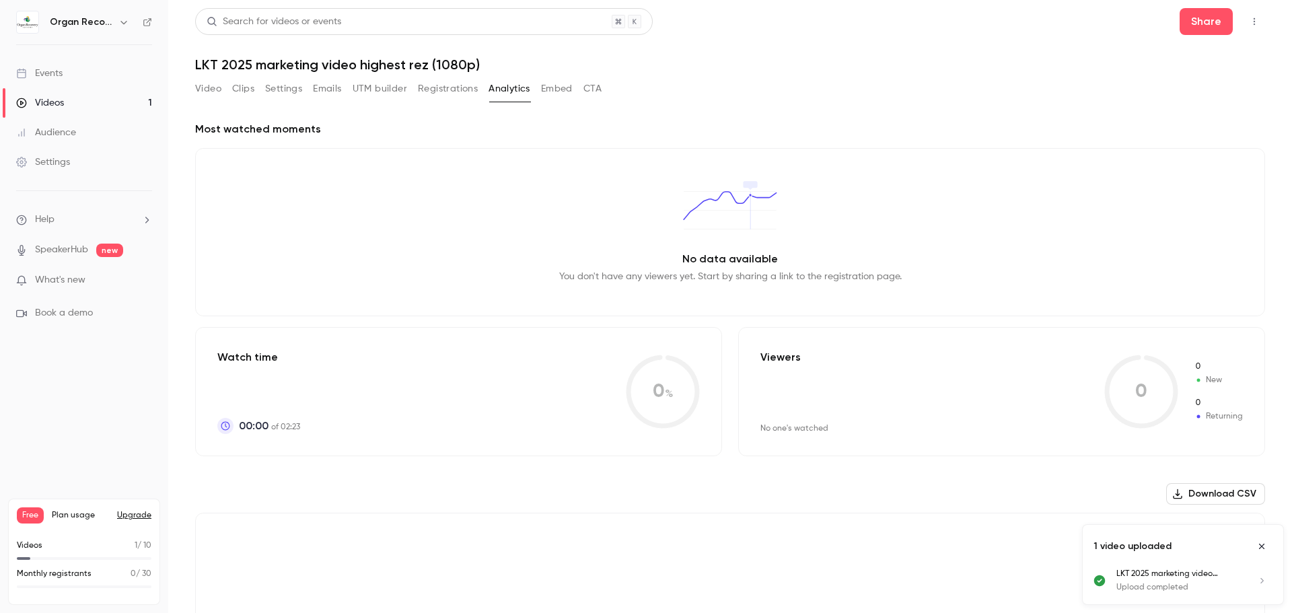
click at [561, 92] on button "Embed" at bounding box center [557, 89] width 32 height 22
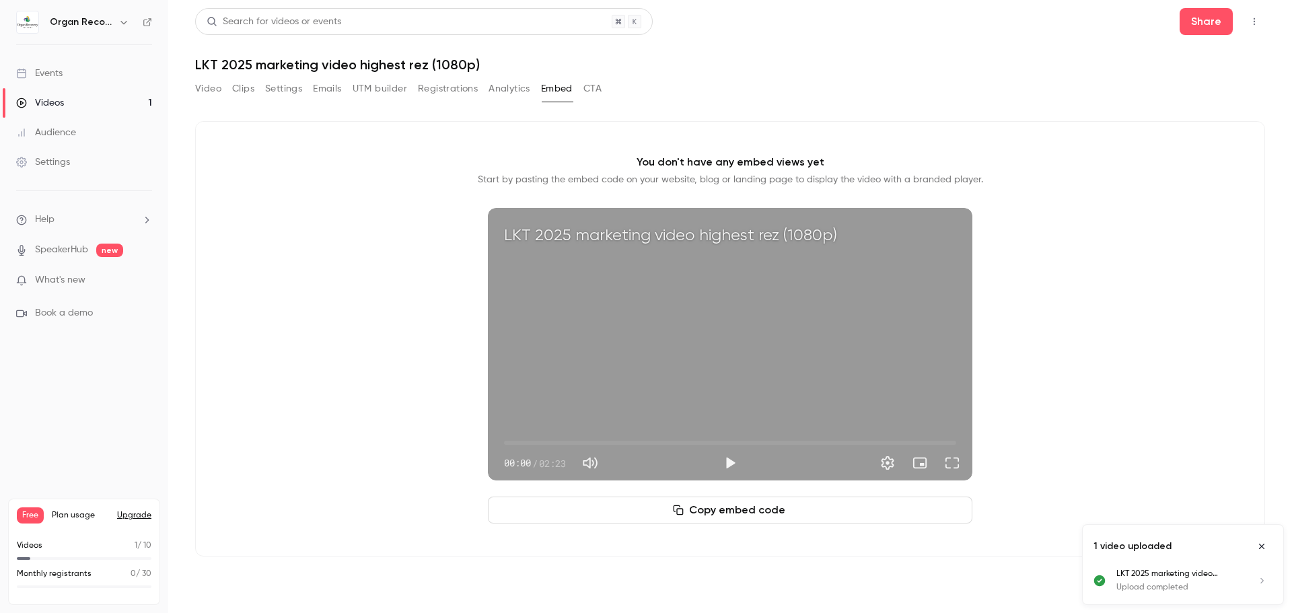
click at [600, 93] on button "CTA" at bounding box center [593, 89] width 18 height 22
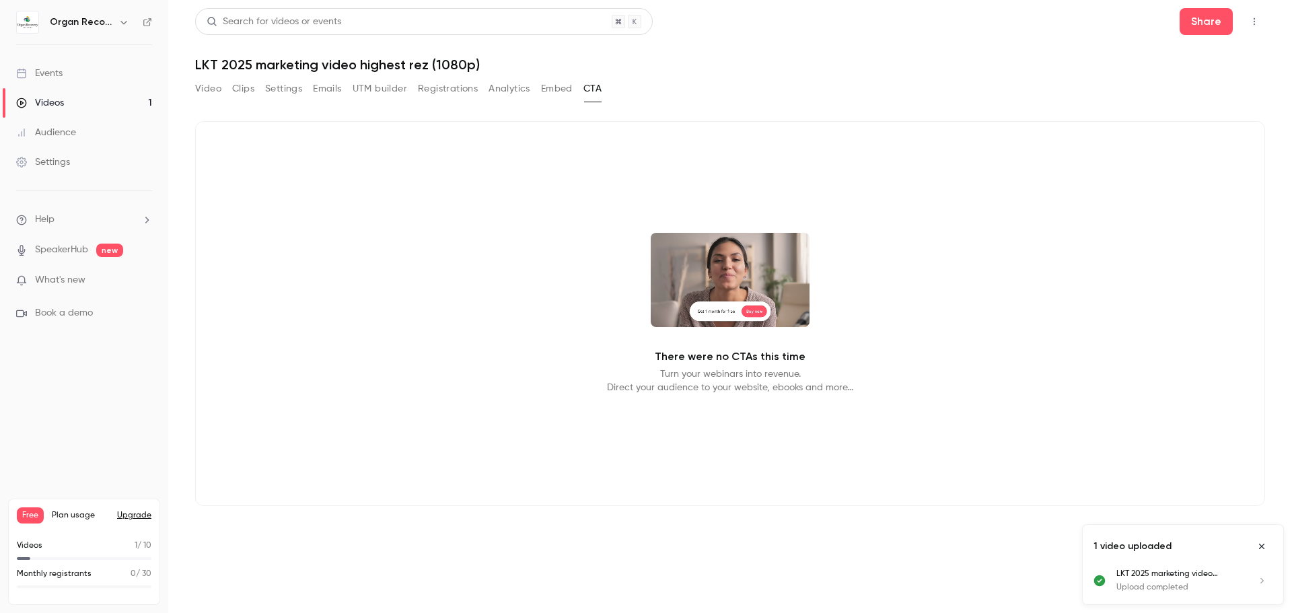
click at [503, 88] on button "Analytics" at bounding box center [510, 89] width 42 height 22
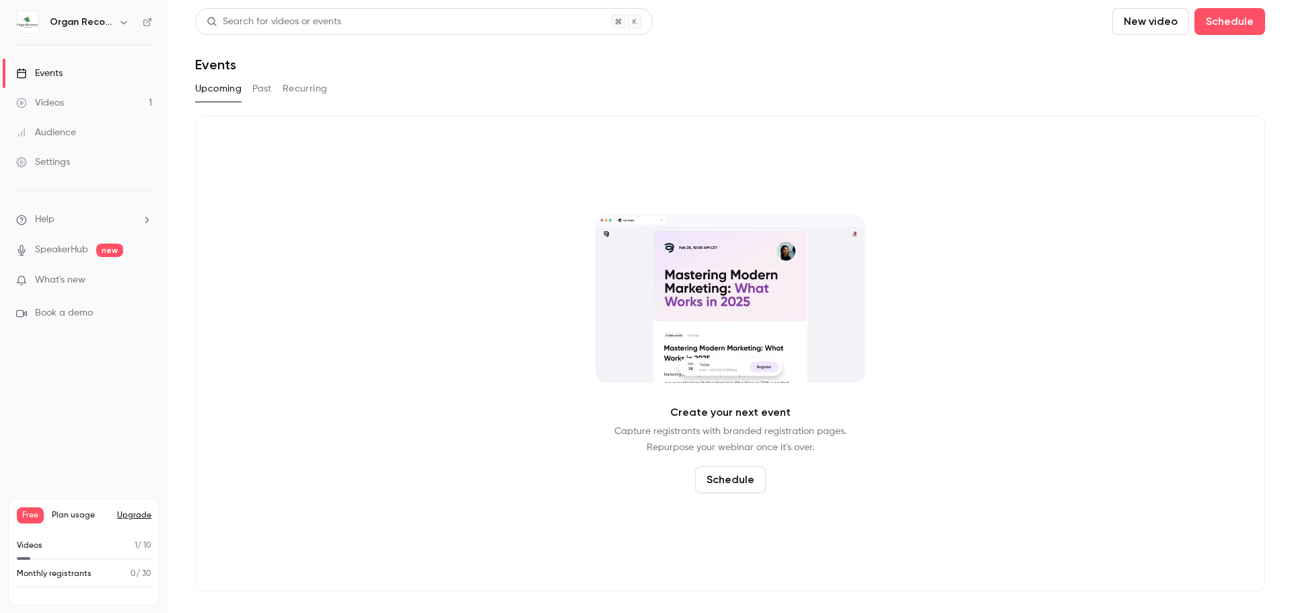
click at [124, 24] on icon "button" at bounding box center [123, 22] width 6 height 3
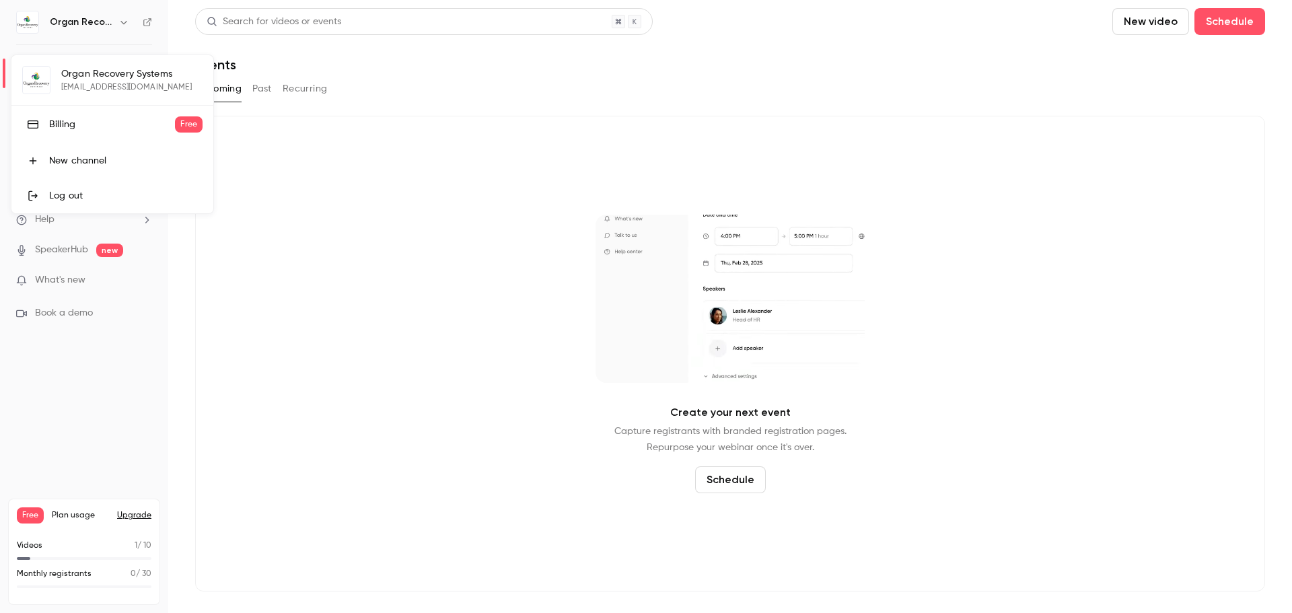
click at [359, 277] on div at bounding box center [646, 306] width 1292 height 613
